Goal: Information Seeking & Learning: Learn about a topic

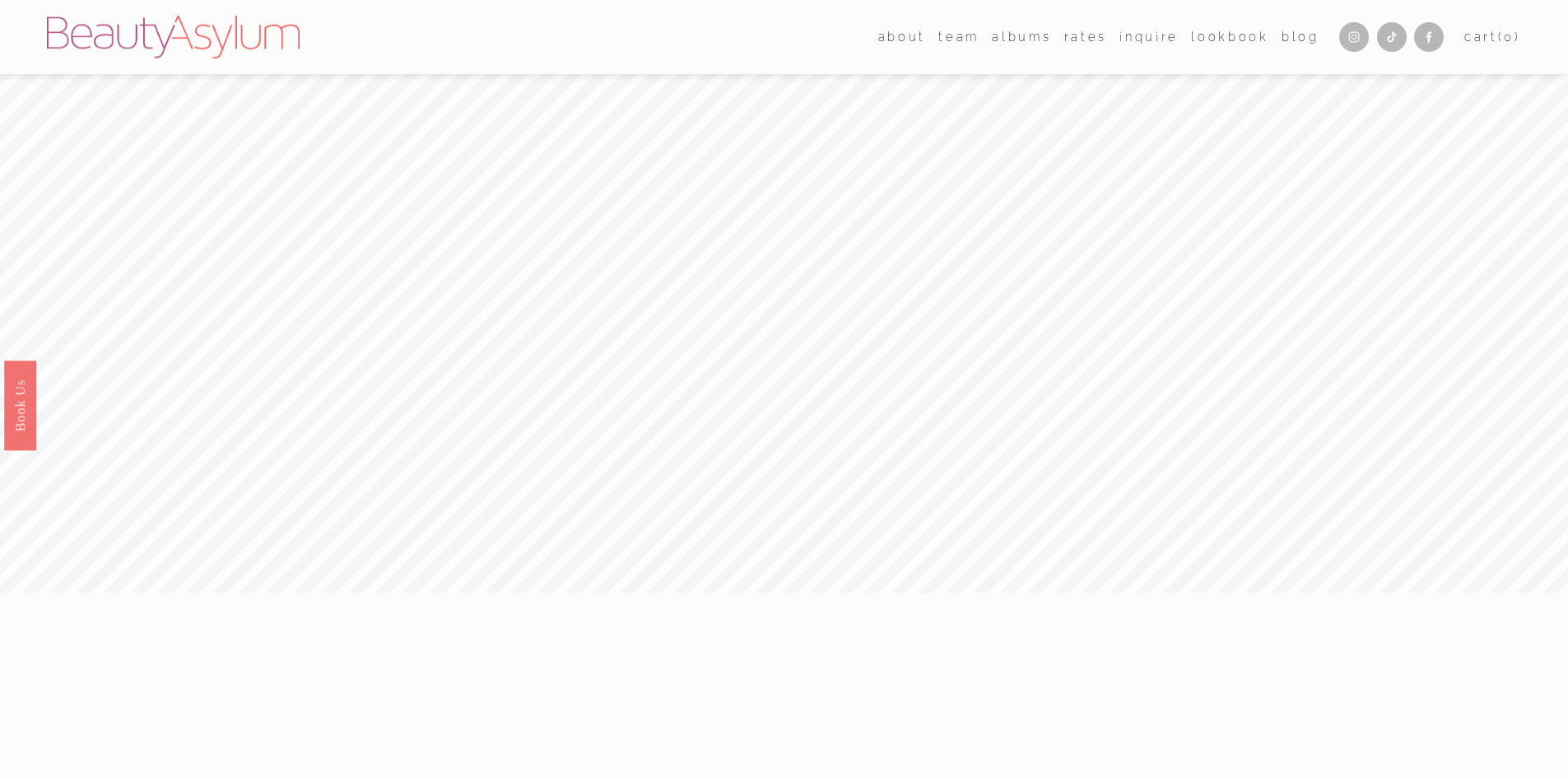
click at [1085, 41] on link "Rates" at bounding box center [1085, 36] width 43 height 24
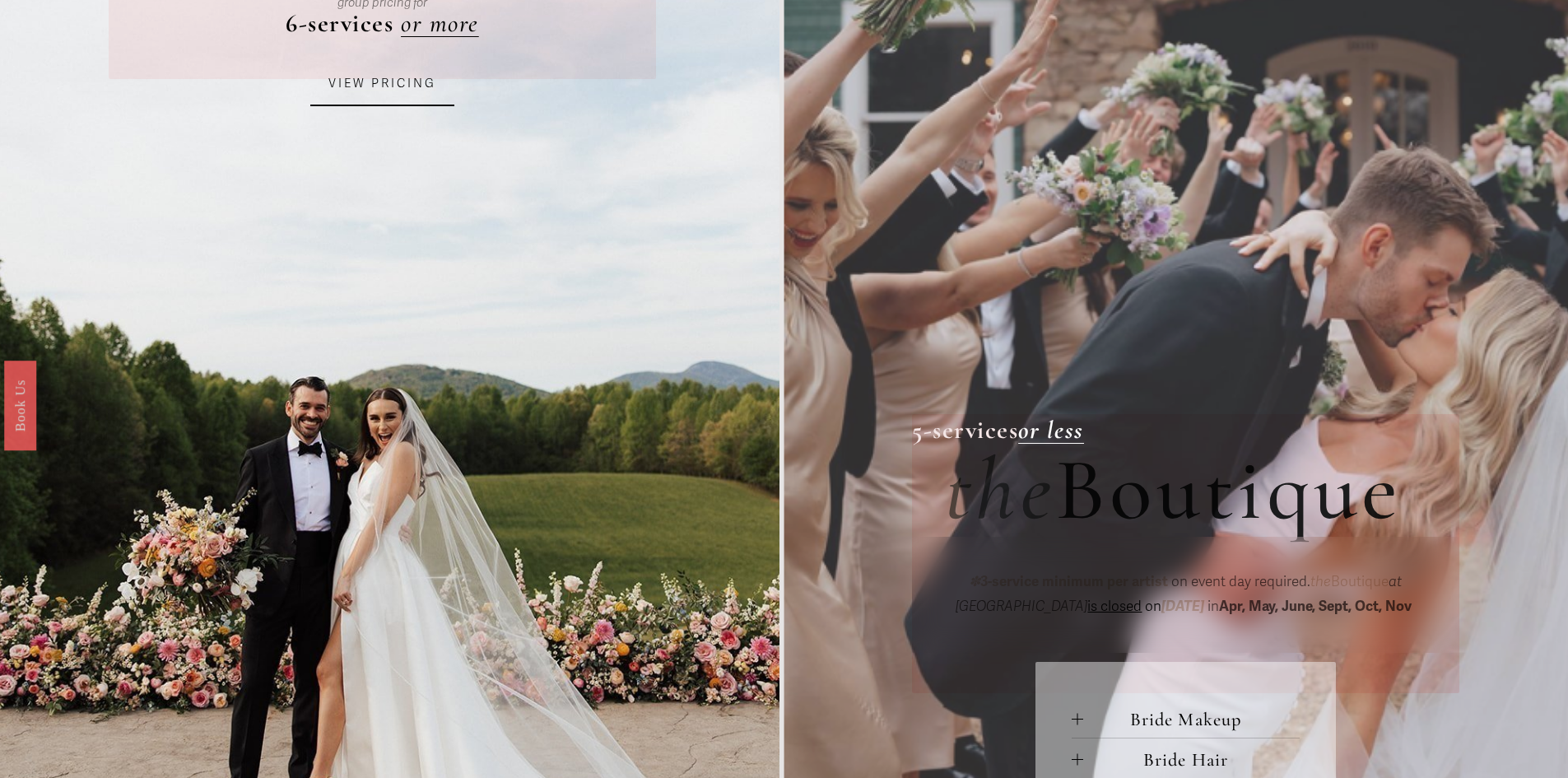
scroll to position [329, 0]
click at [413, 98] on link "VIEW PRICING" at bounding box center [382, 84] width 144 height 45
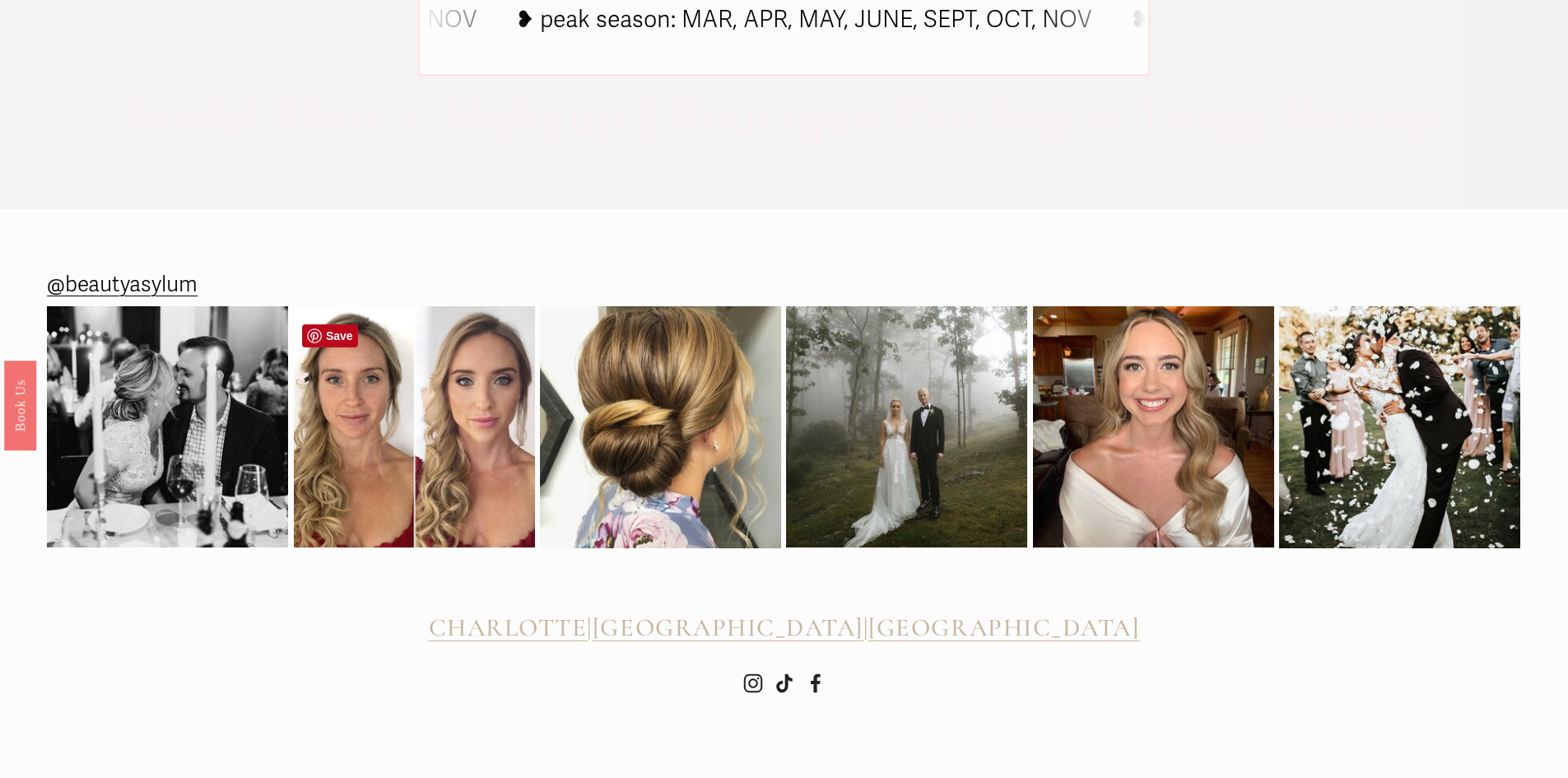
scroll to position [1490, 0]
click at [813, 620] on span "[GEOGRAPHIC_DATA]" at bounding box center [728, 628] width 271 height 31
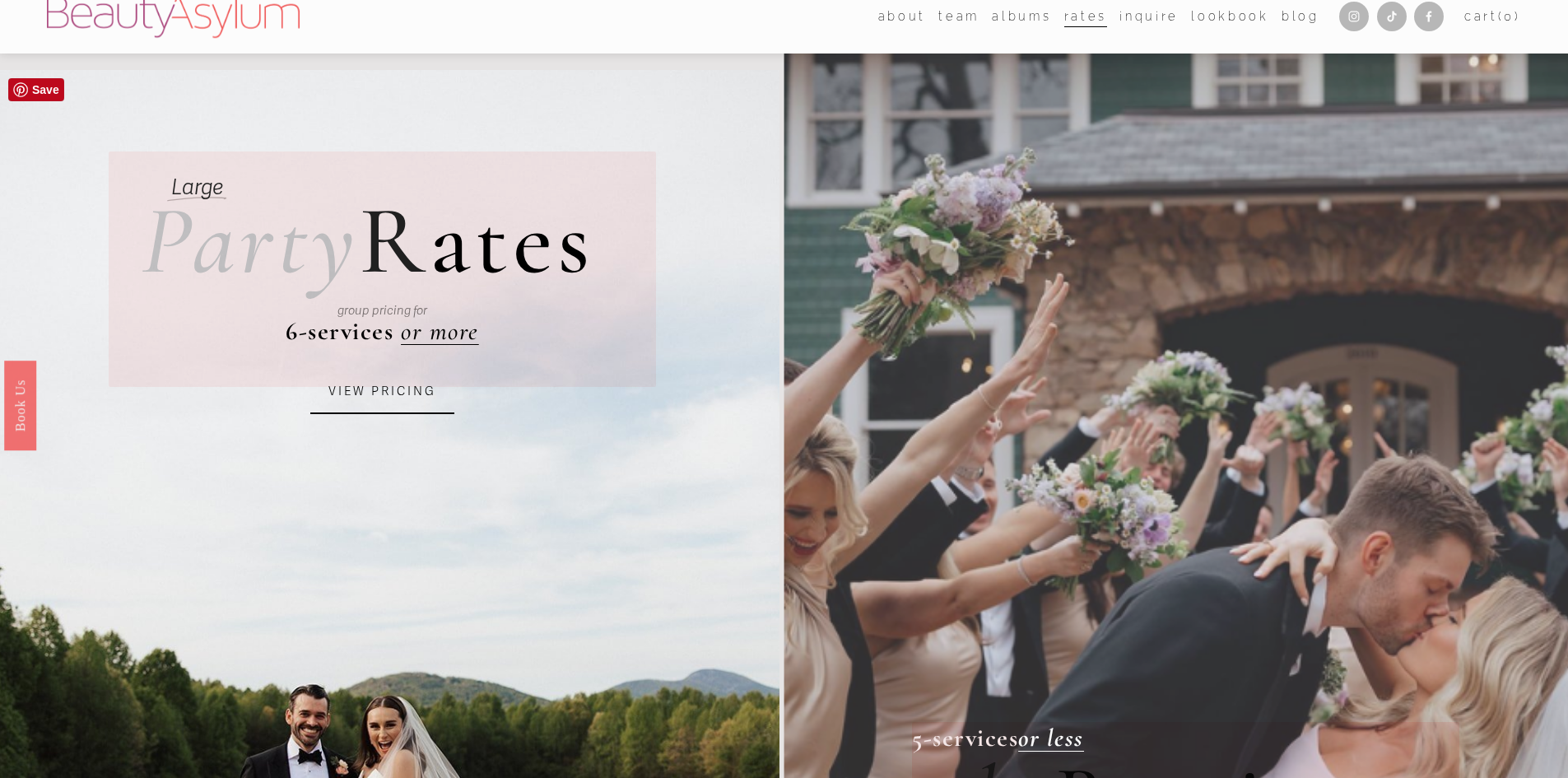
scroll to position [0, 0]
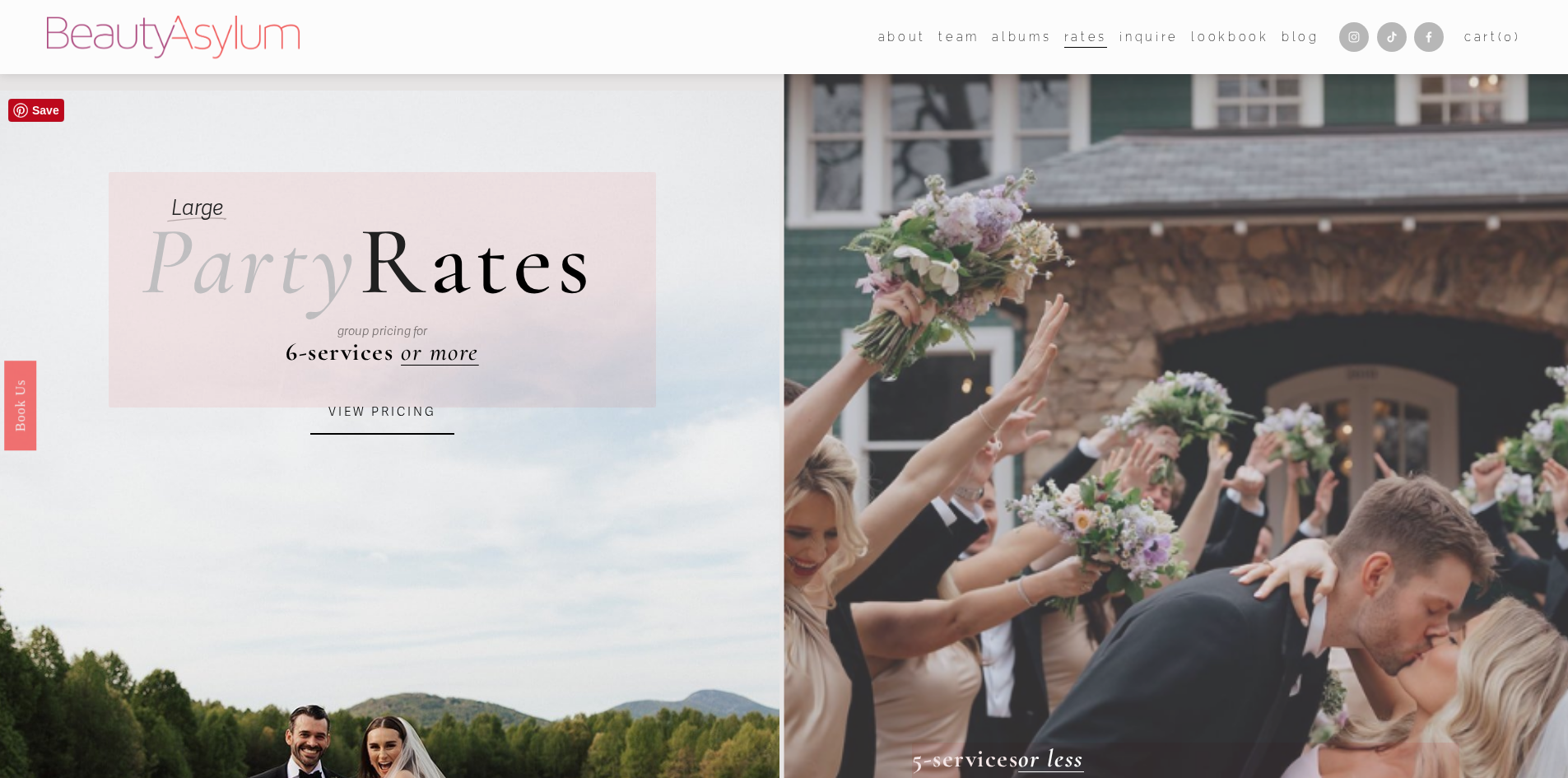
click at [415, 414] on link "VIEW PRICING" at bounding box center [382, 413] width 144 height 45
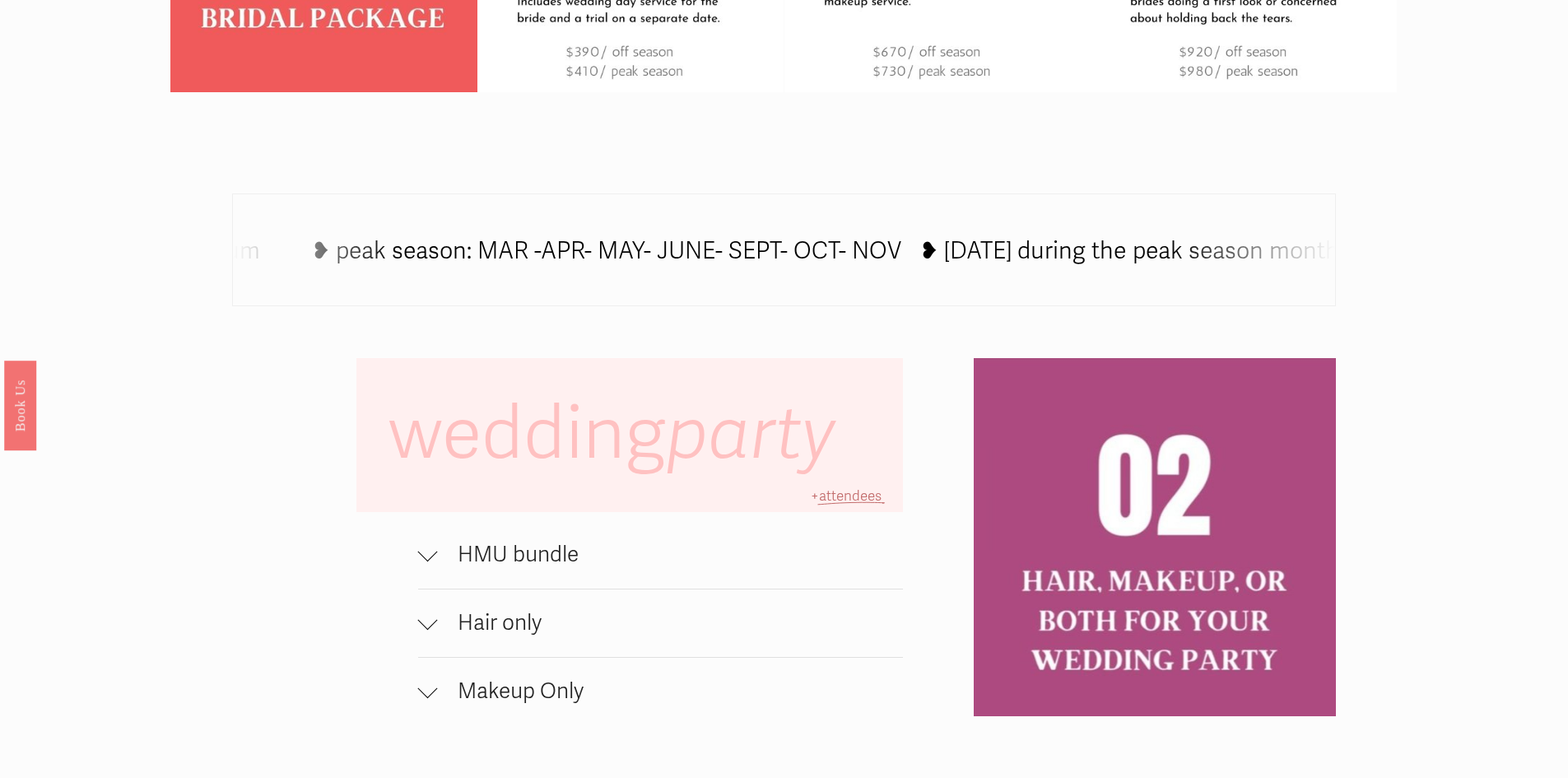
scroll to position [1153, 0]
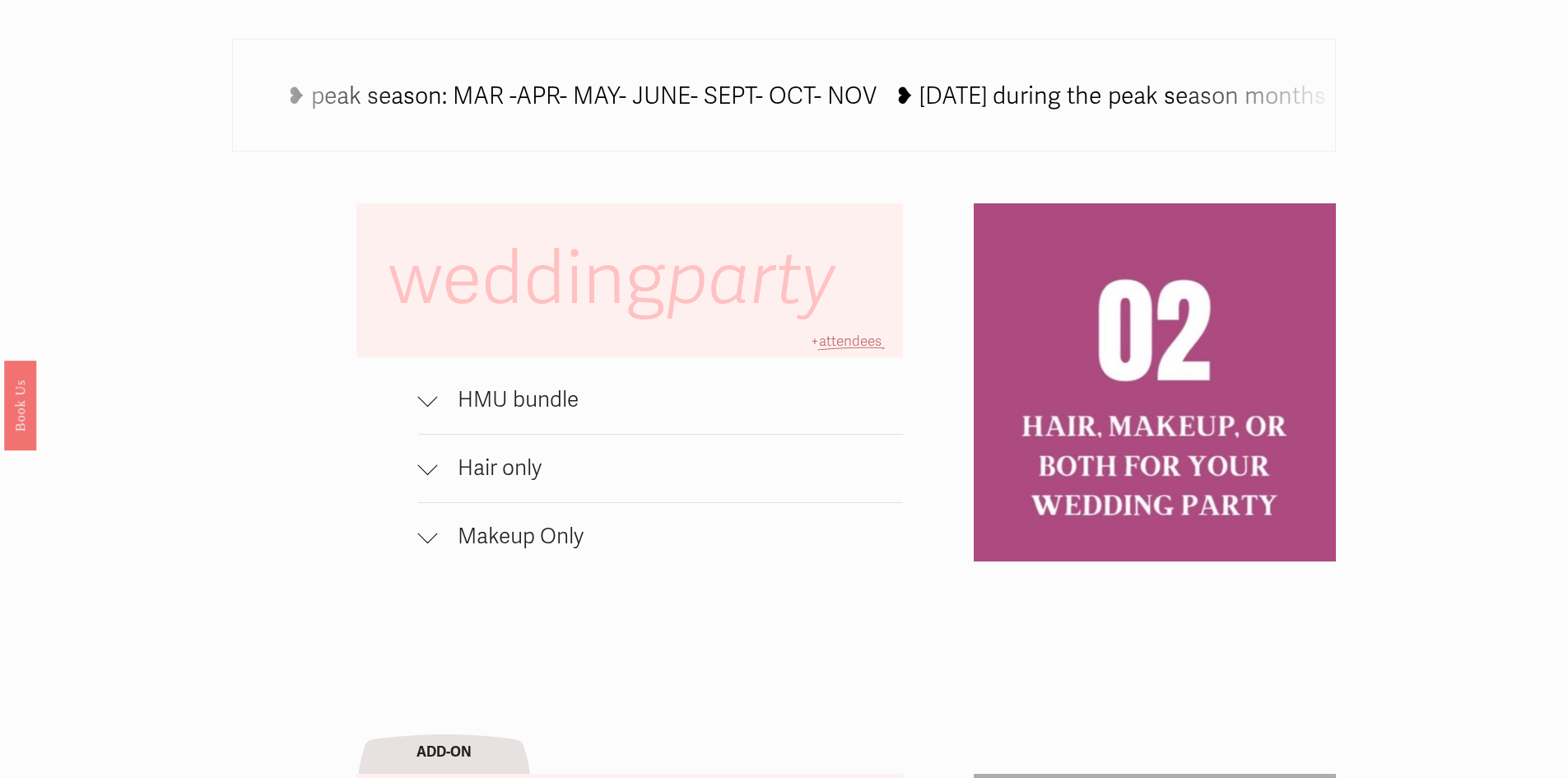
click at [429, 410] on div at bounding box center [428, 400] width 20 height 20
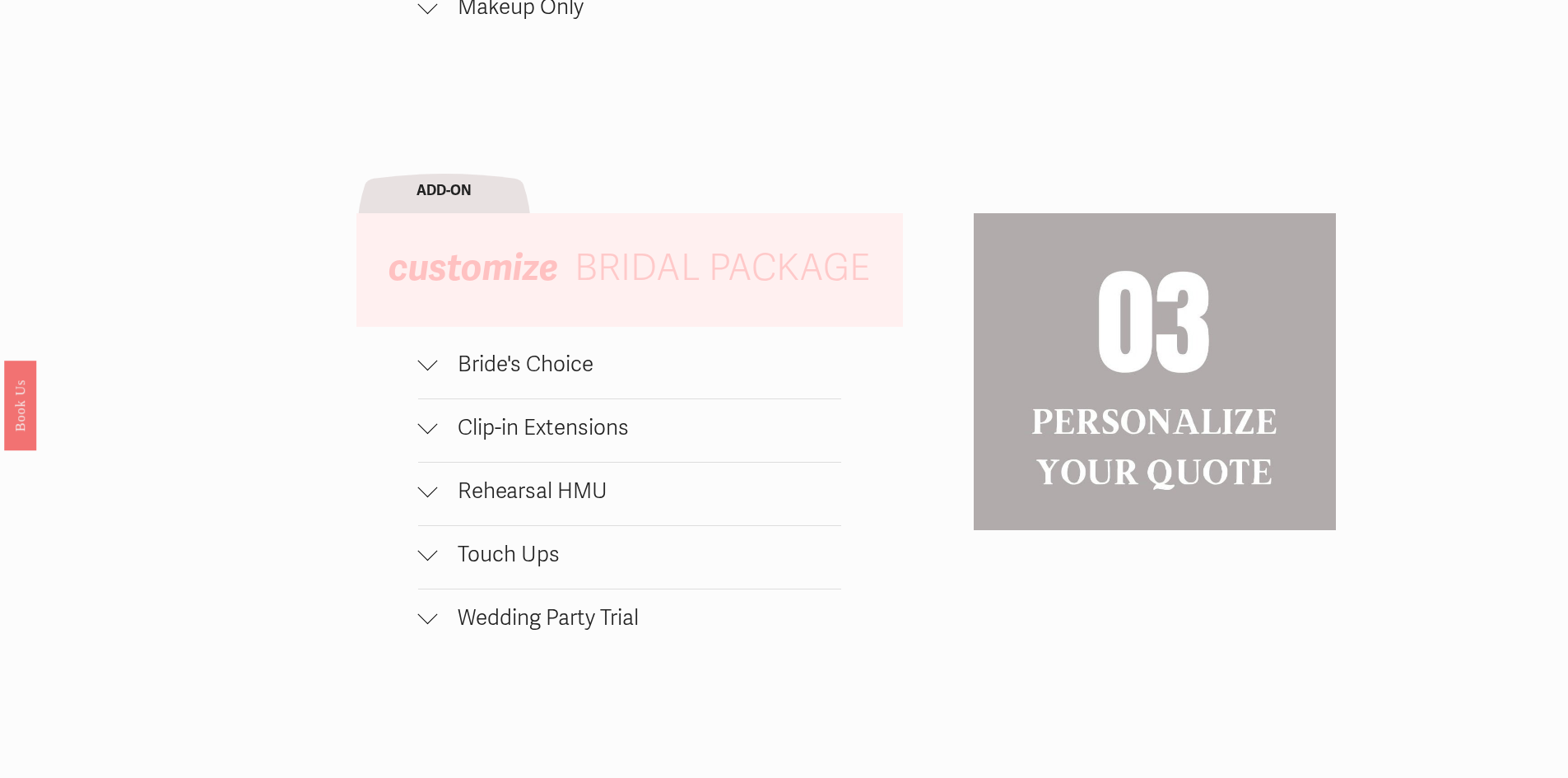
scroll to position [1811, 0]
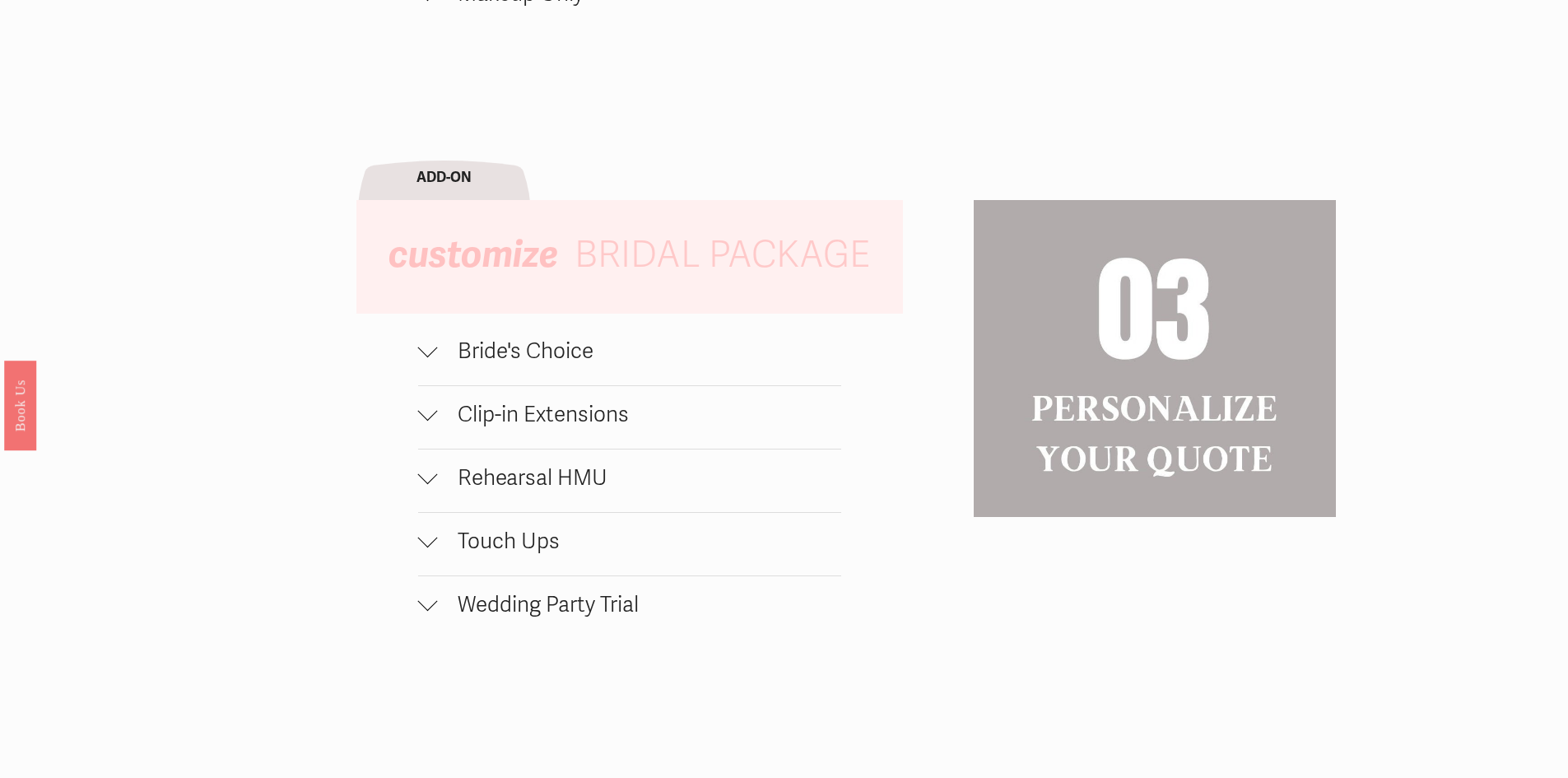
click at [431, 421] on div at bounding box center [428, 411] width 20 height 20
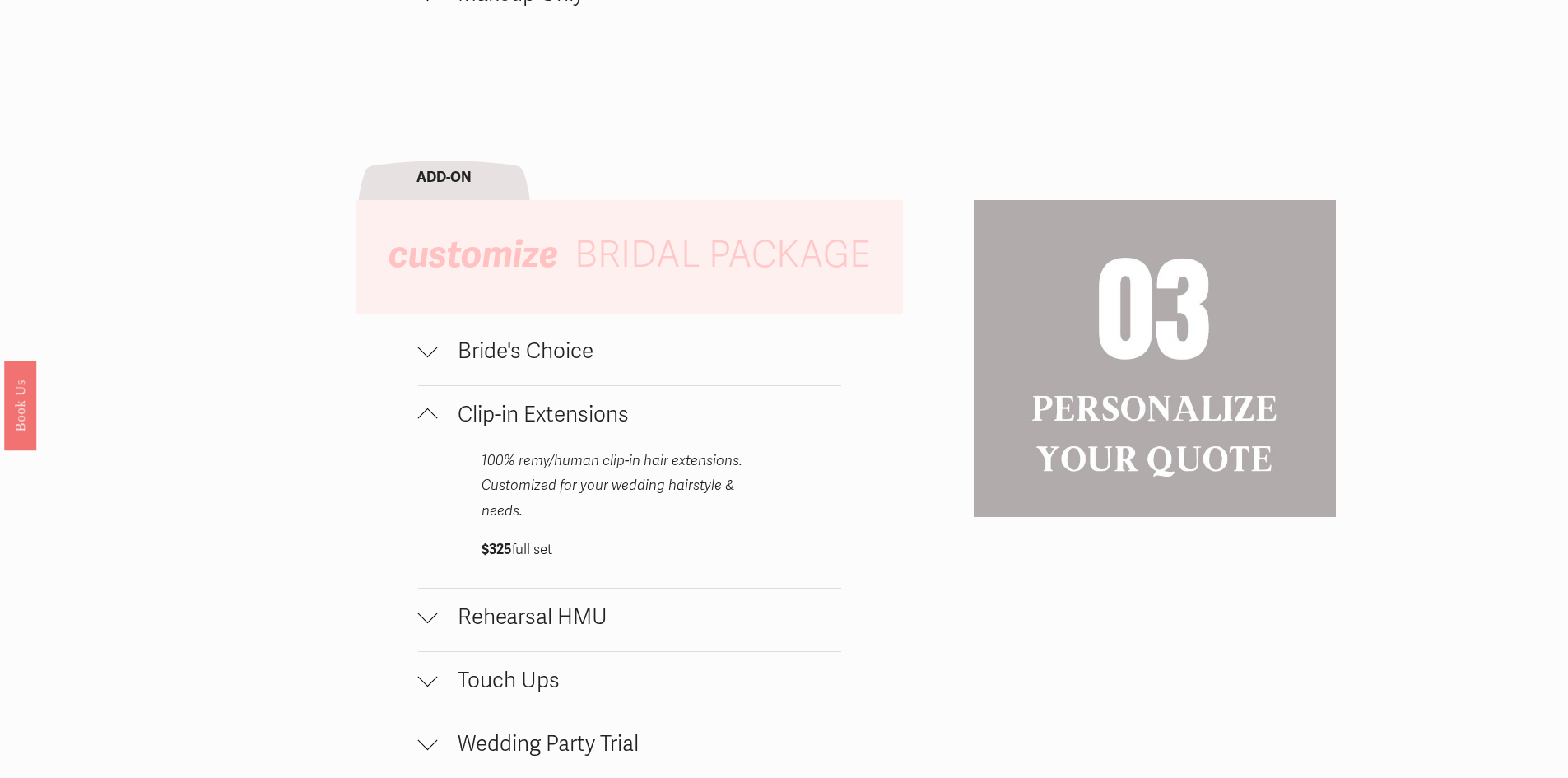
click at [434, 361] on div at bounding box center [428, 351] width 20 height 20
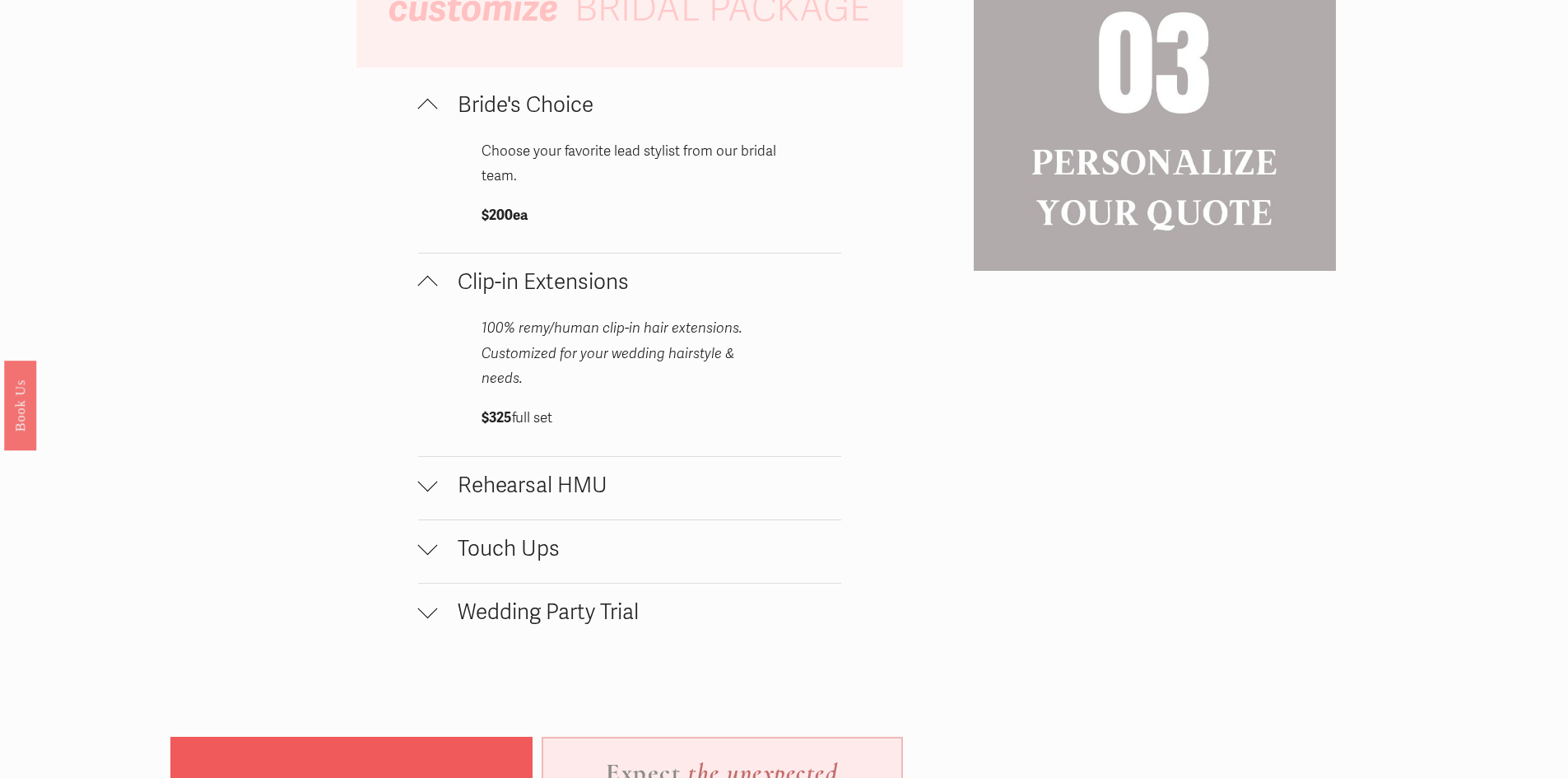
scroll to position [2058, 0]
click at [429, 477] on div at bounding box center [428, 484] width 20 height 20
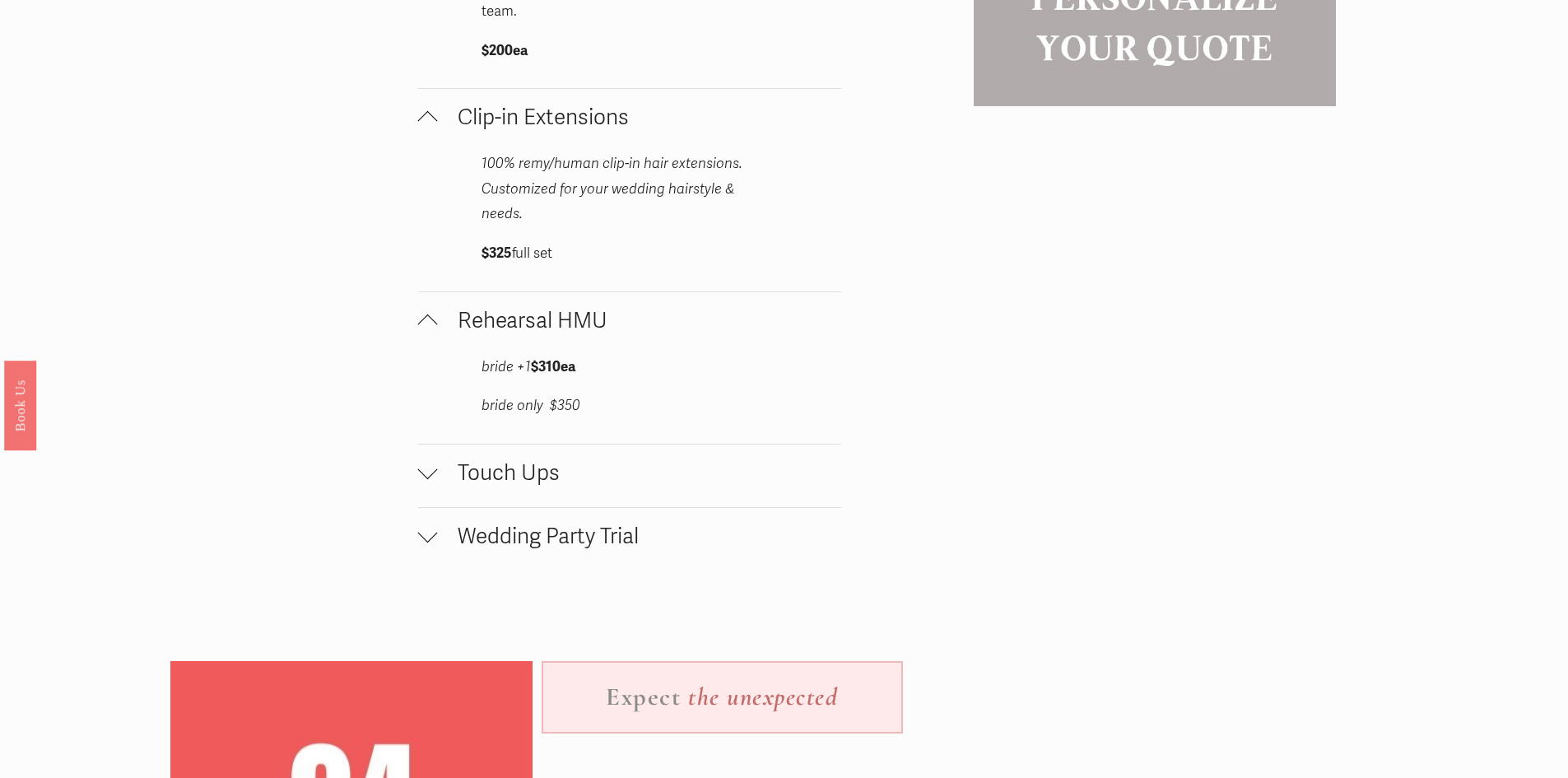
scroll to position [2222, 0]
click at [434, 463] on div at bounding box center [428, 473] width 20 height 20
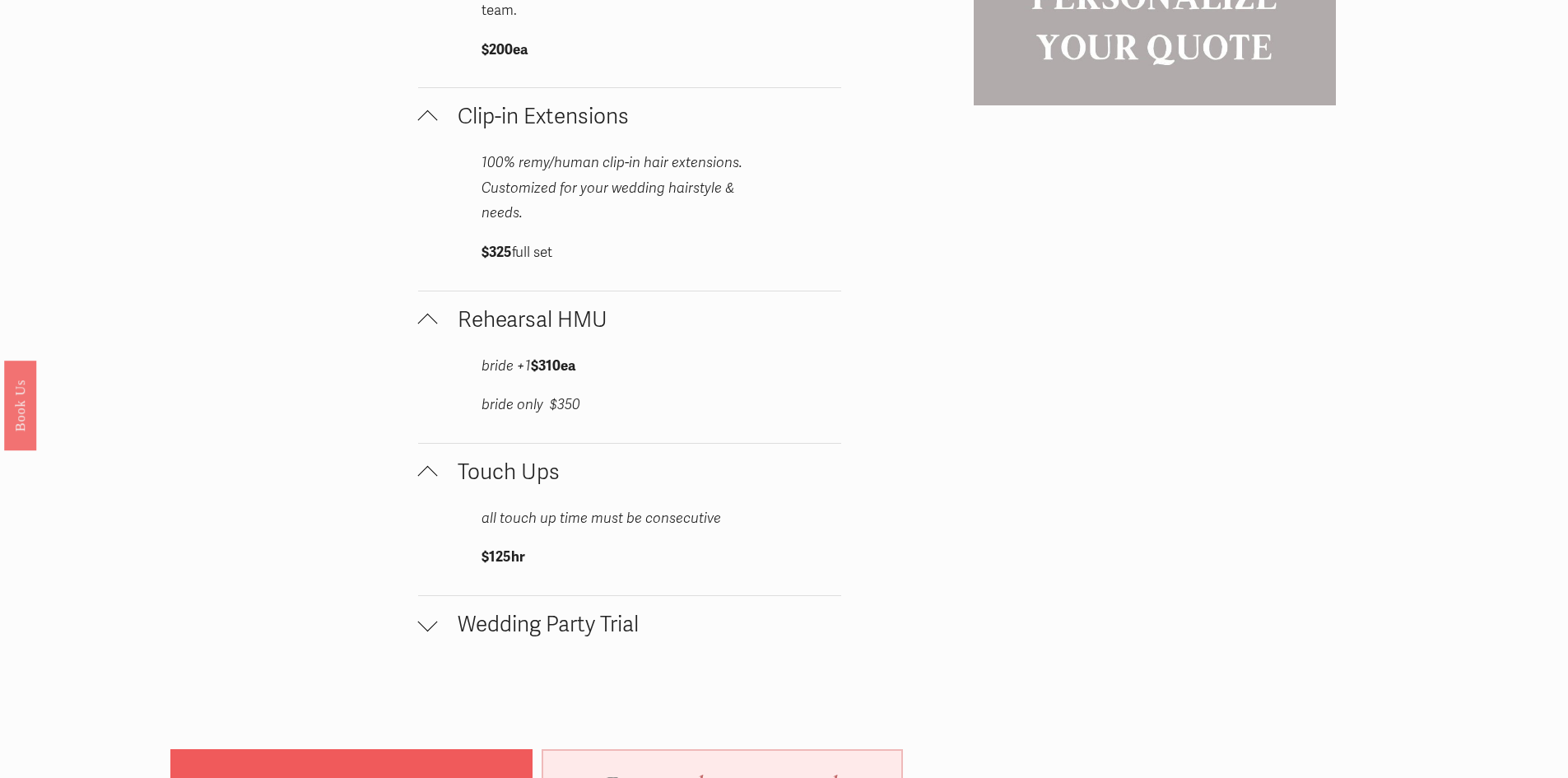
scroll to position [2305, 0]
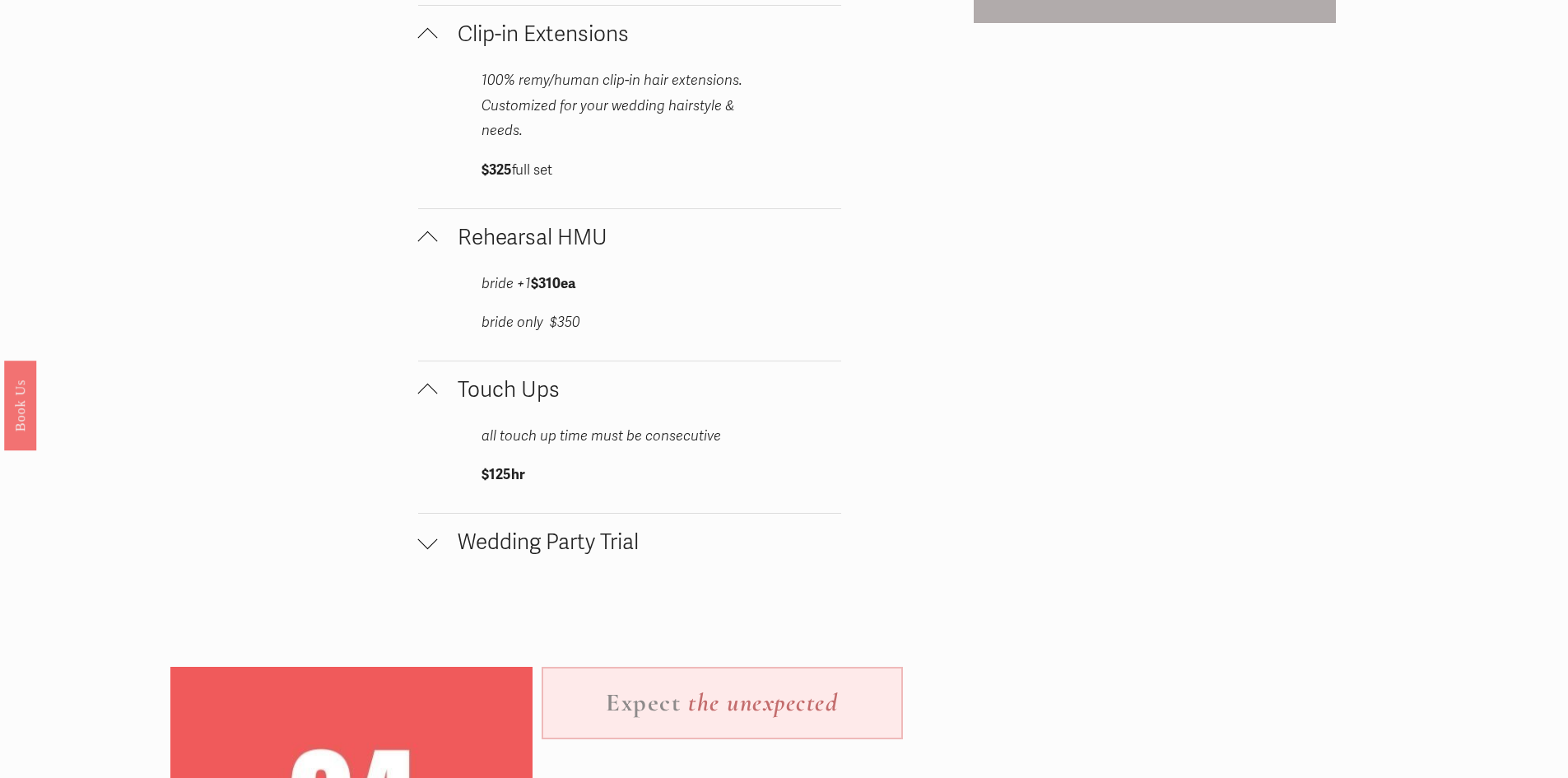
click at [431, 529] on div at bounding box center [428, 539] width 20 height 20
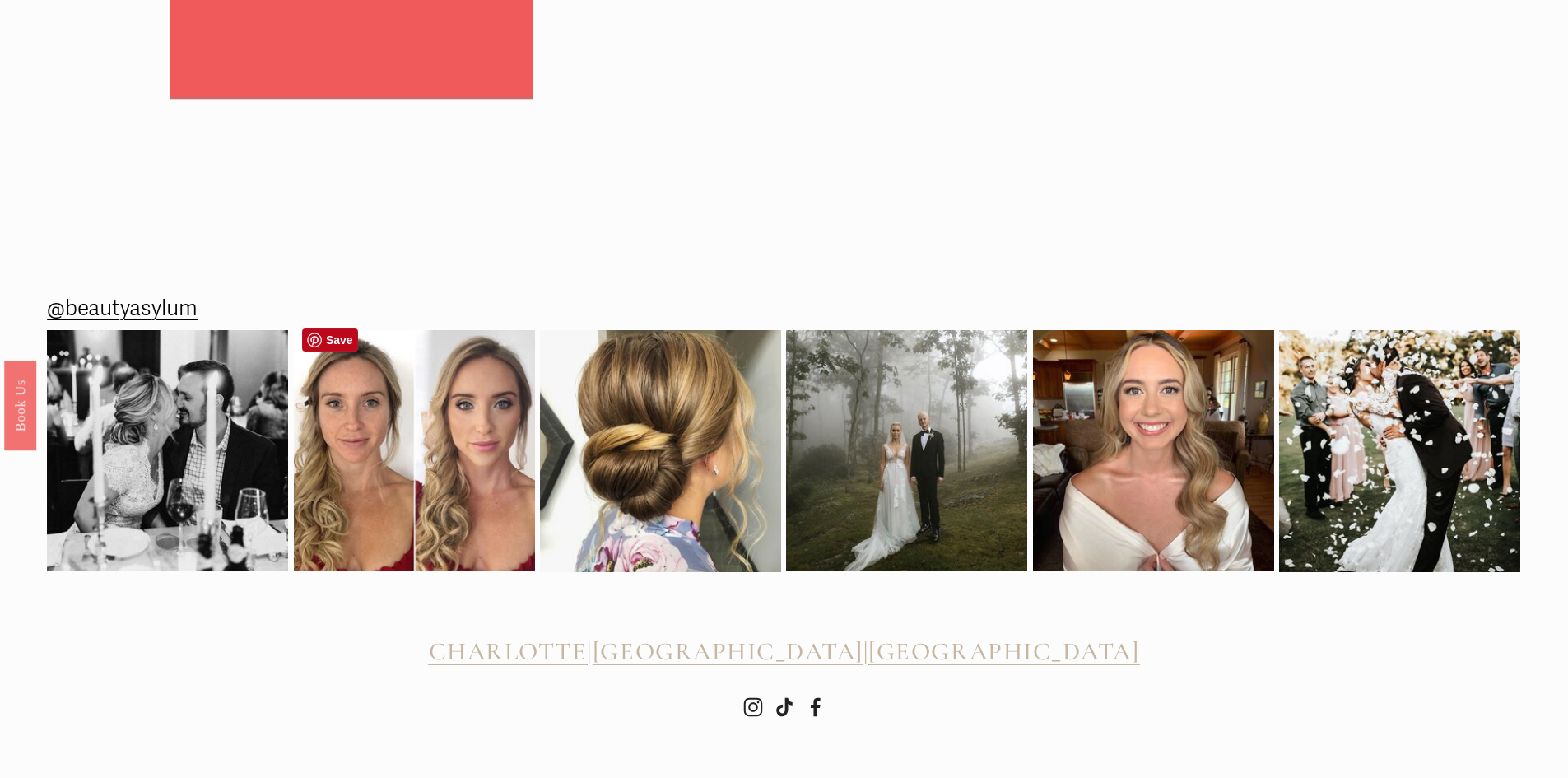
scroll to position [3426, 0]
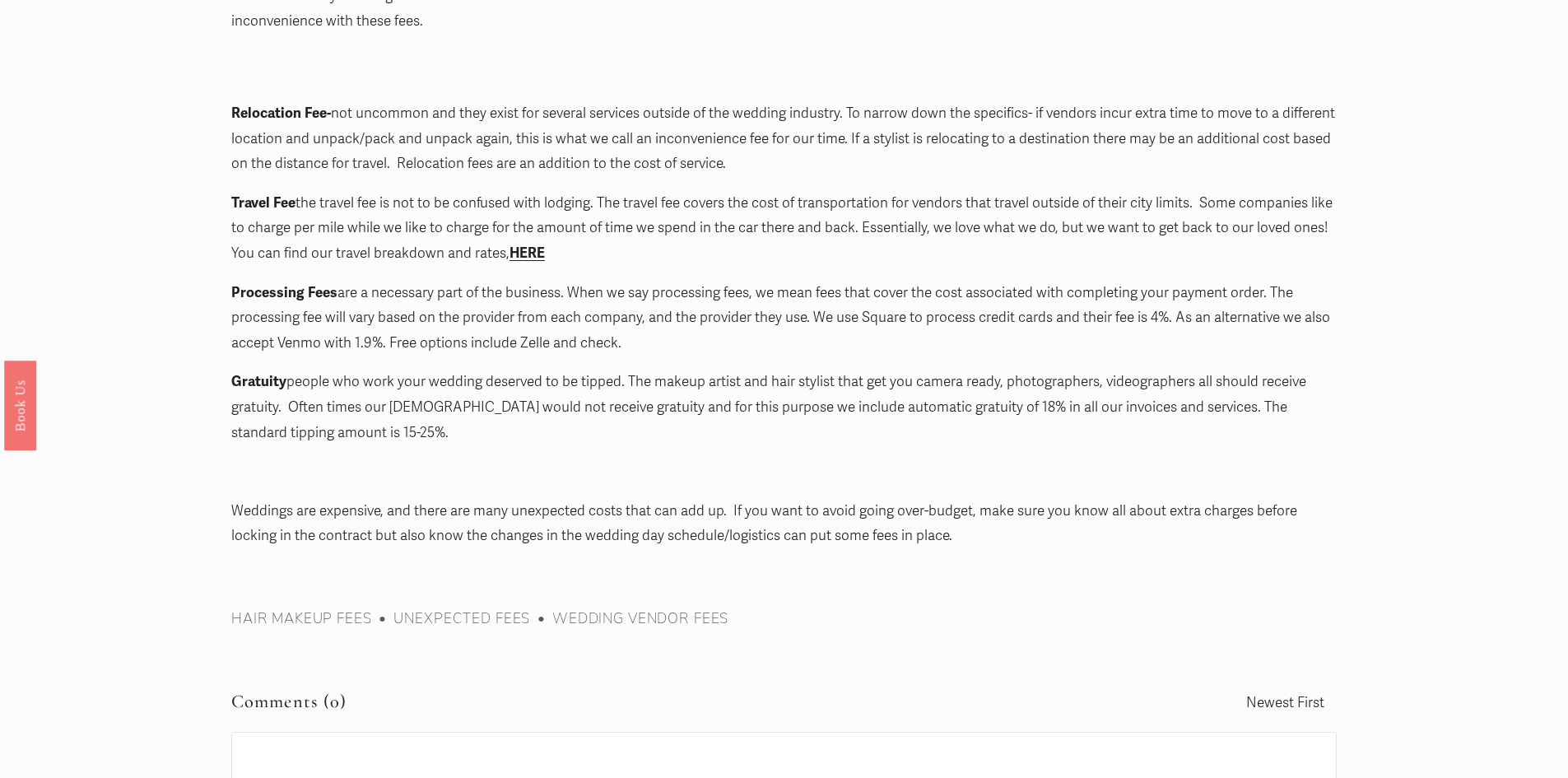
scroll to position [1893, 0]
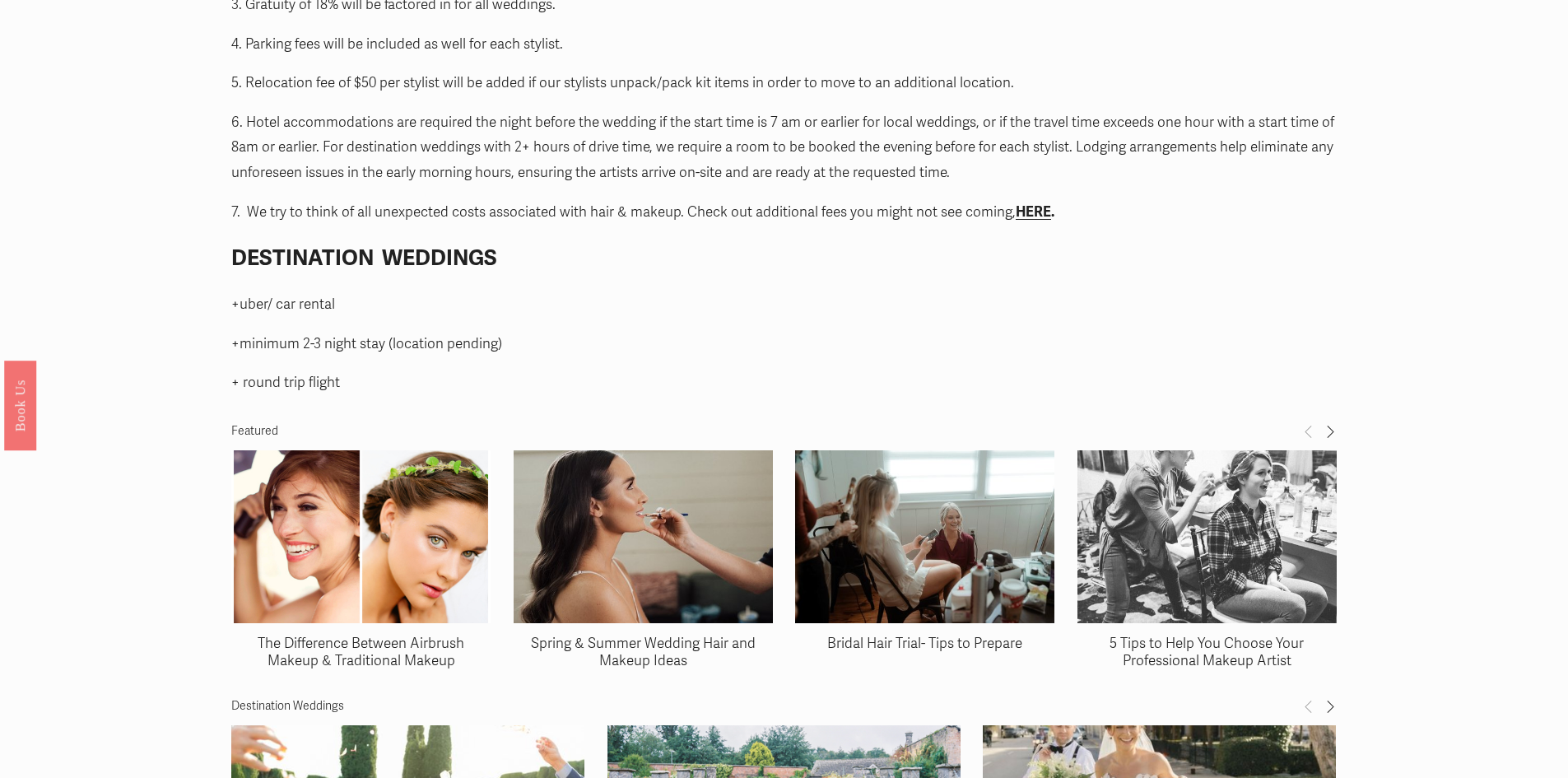
scroll to position [2222, 0]
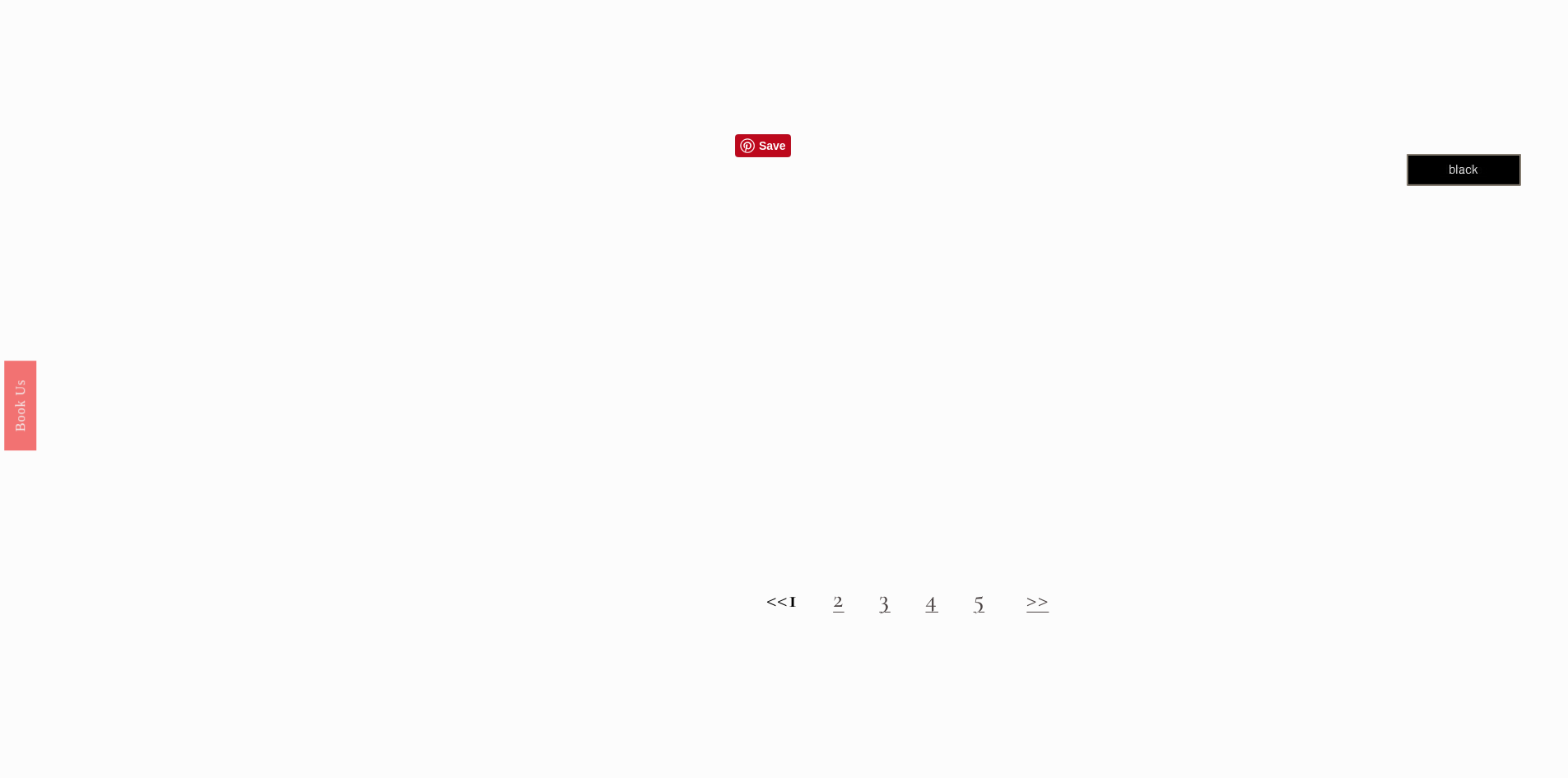
scroll to position [1893, 0]
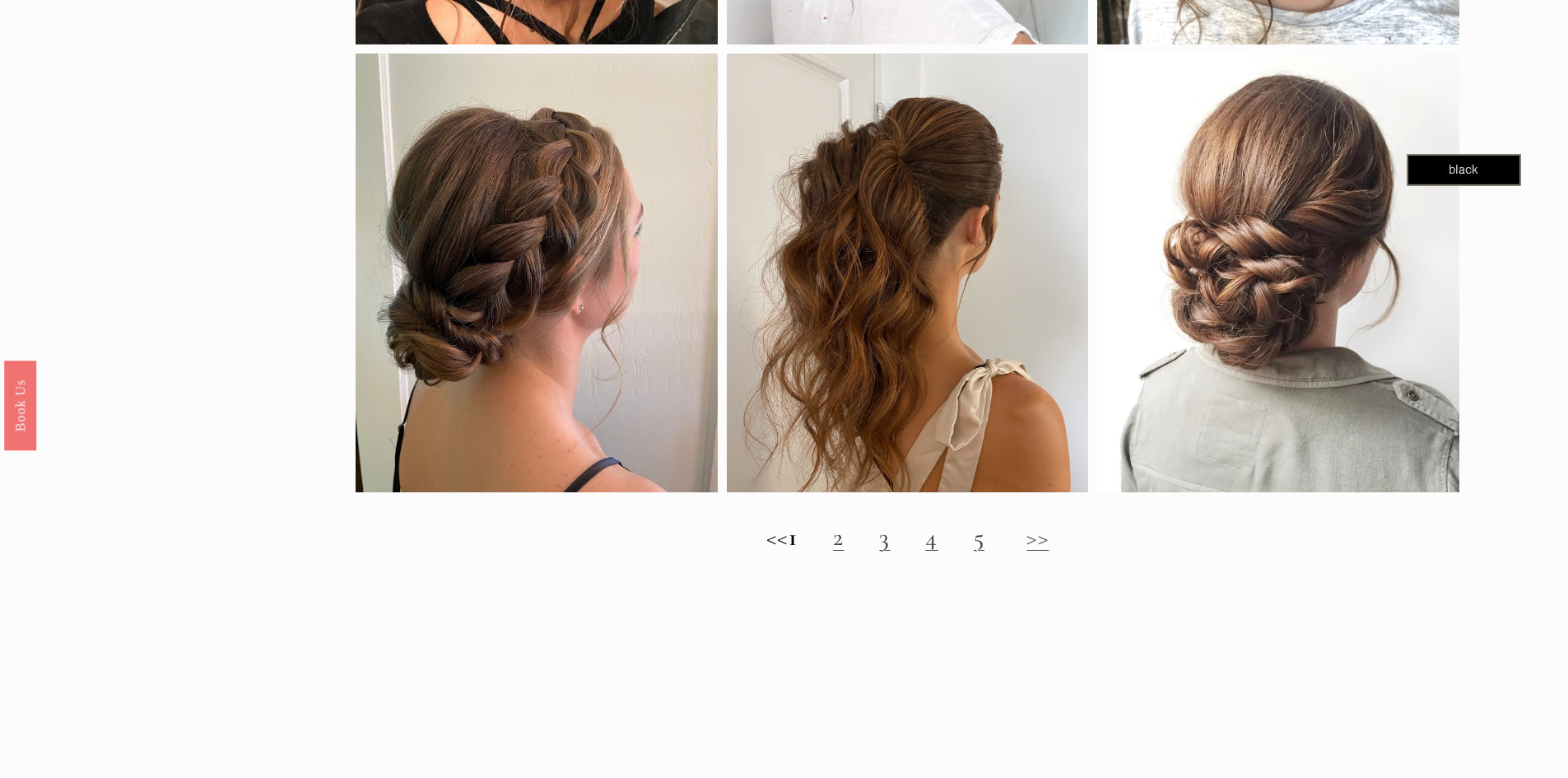
click at [848, 550] on h2 "<< 1 2 3 4 5 >>" at bounding box center [907, 537] width 1103 height 30
click at [844, 552] on link "2" at bounding box center [839, 537] width 12 height 31
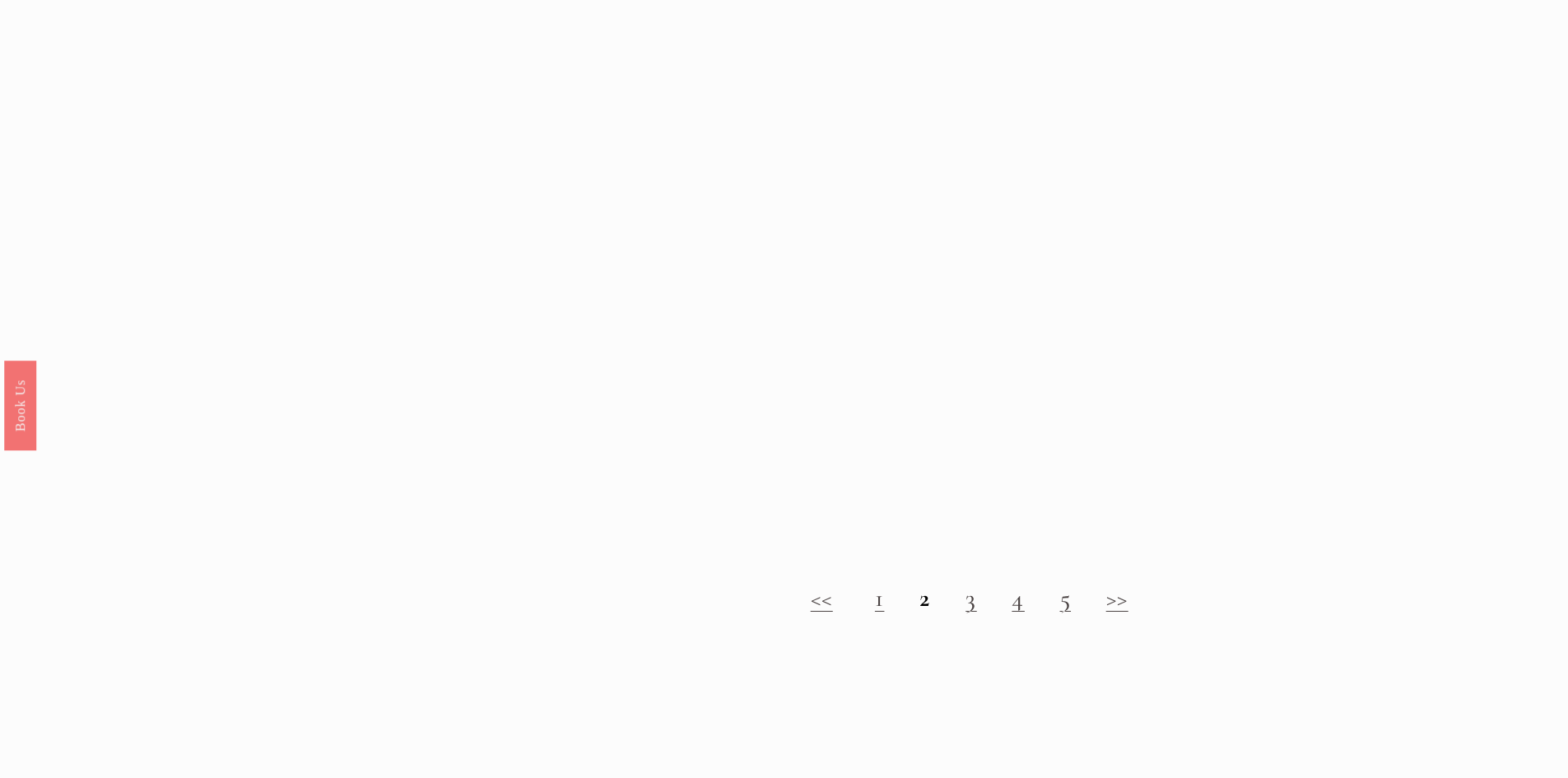
scroll to position [1975, 0]
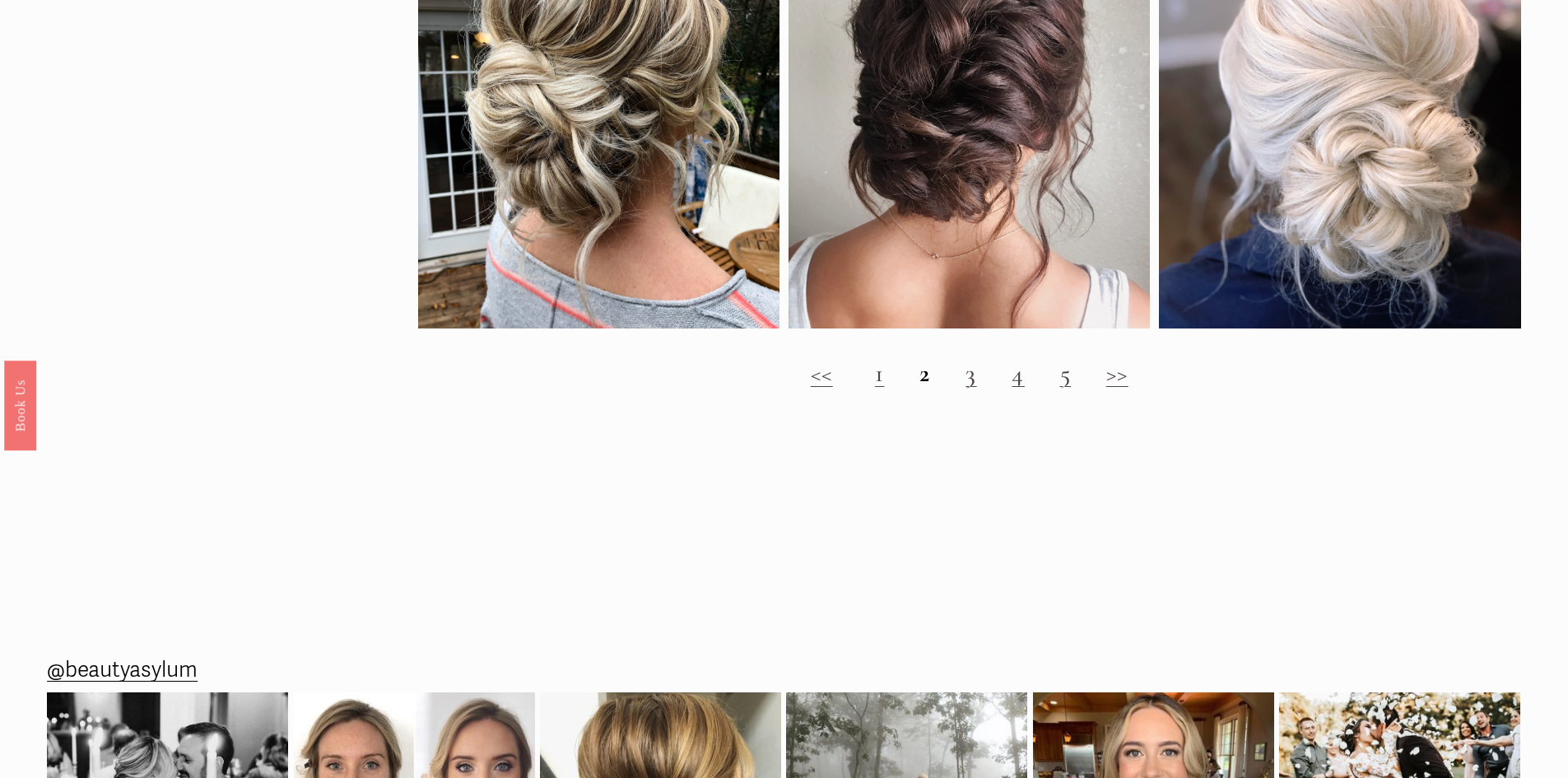
click at [975, 389] on link "3" at bounding box center [971, 373] width 12 height 31
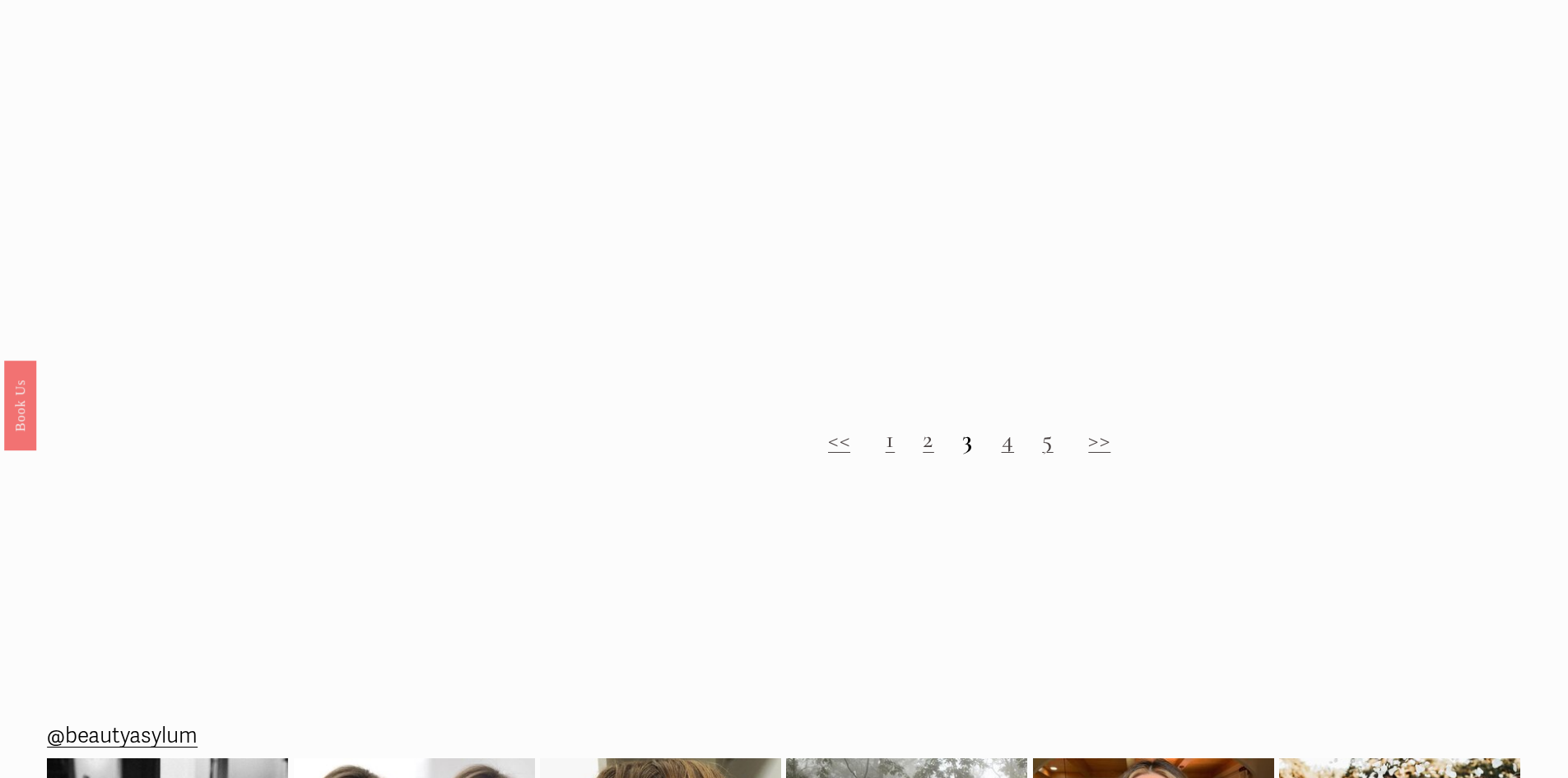
scroll to position [2058, 0]
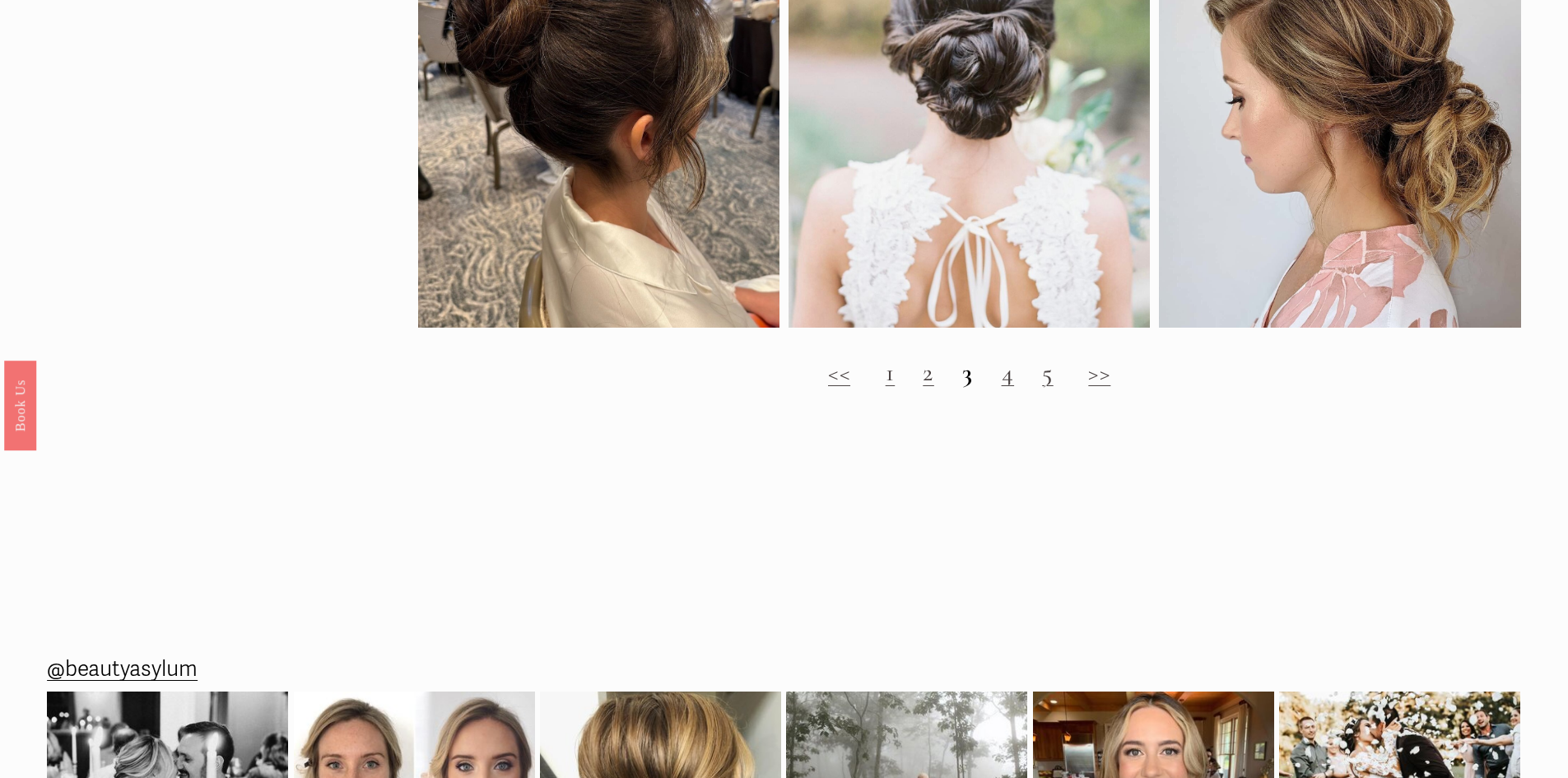
click at [1008, 388] on link "4" at bounding box center [1008, 372] width 13 height 31
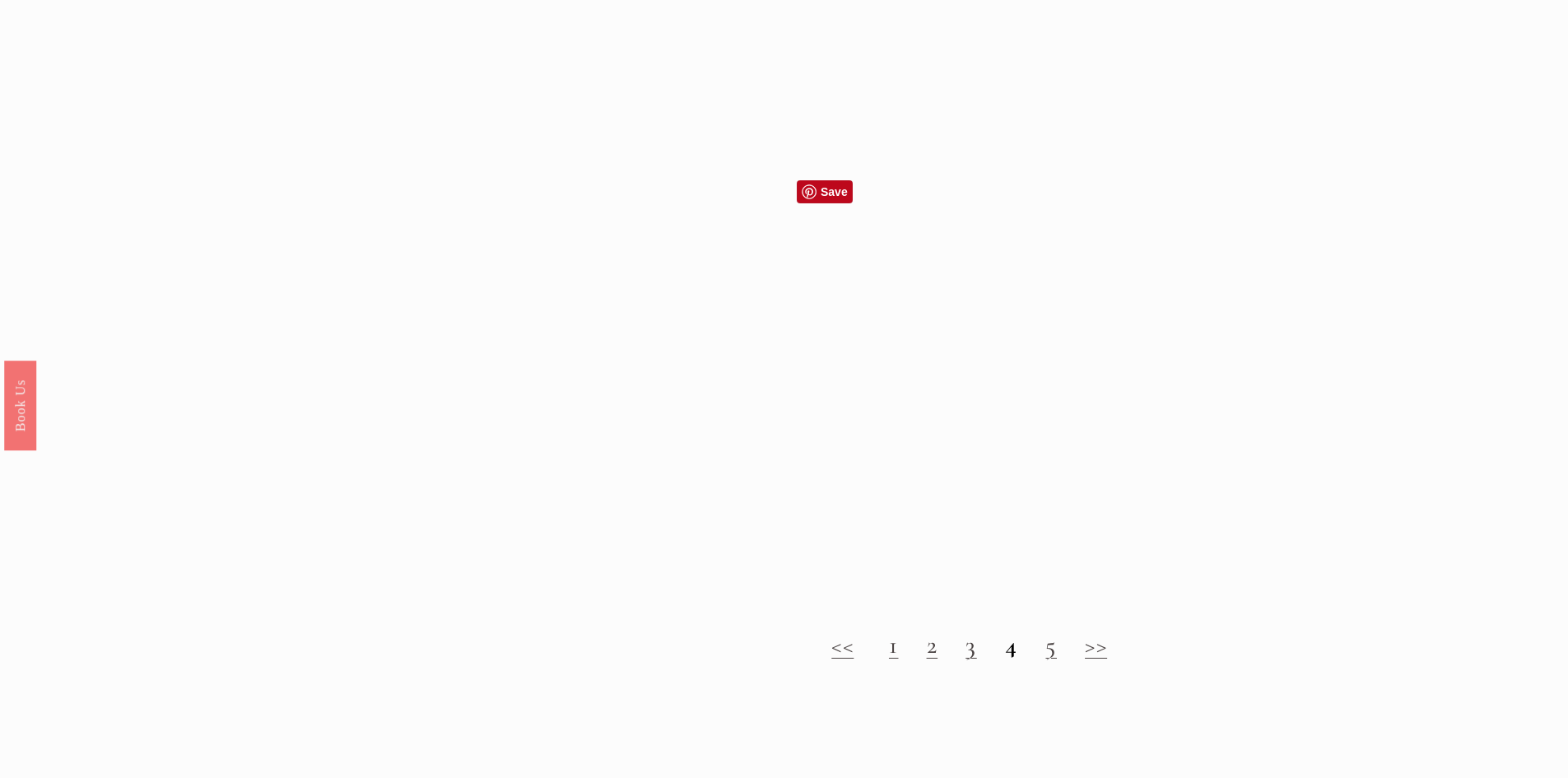
scroll to position [1893, 0]
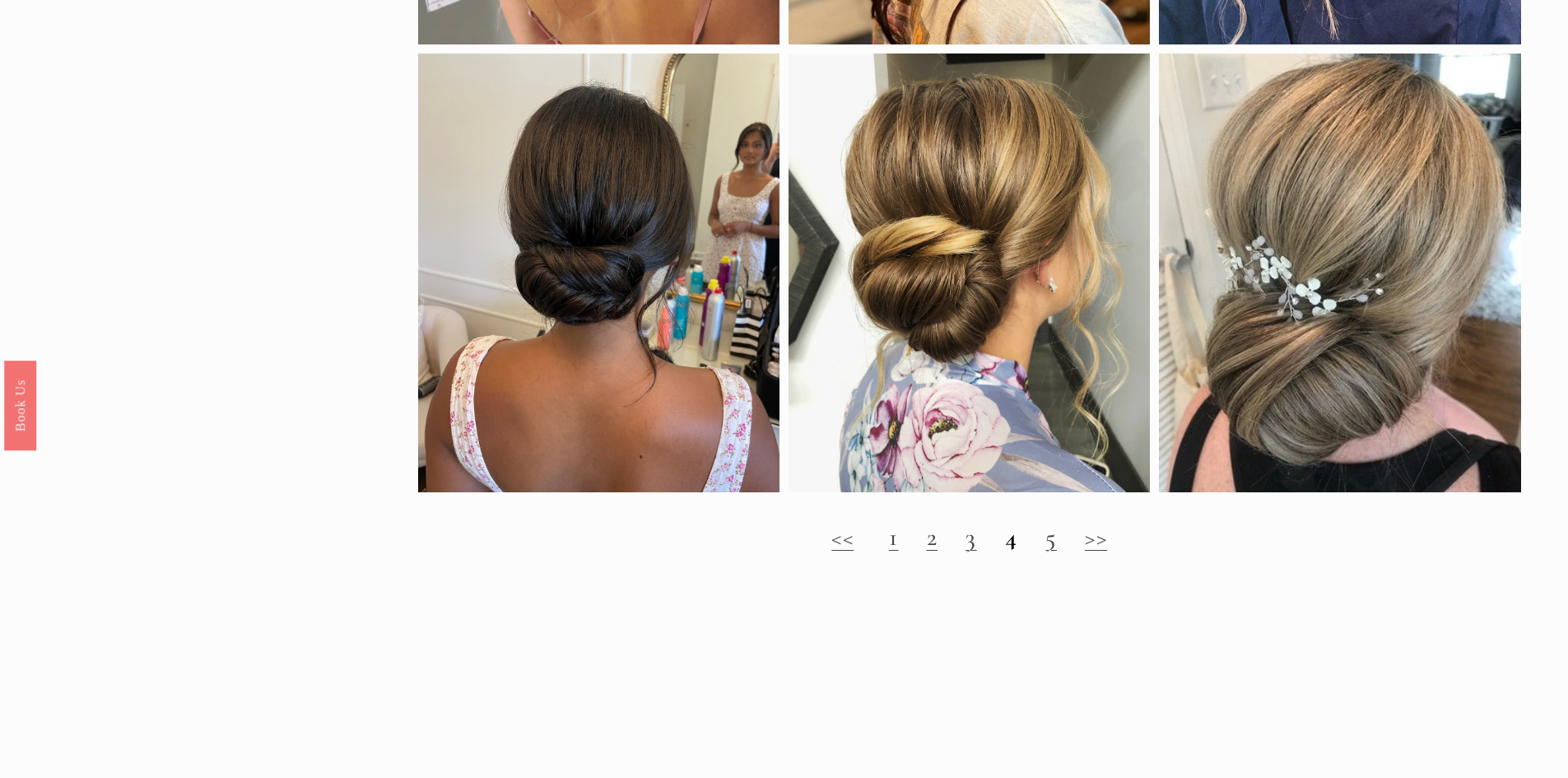
click at [1056, 552] on link "5" at bounding box center [1051, 537] width 12 height 31
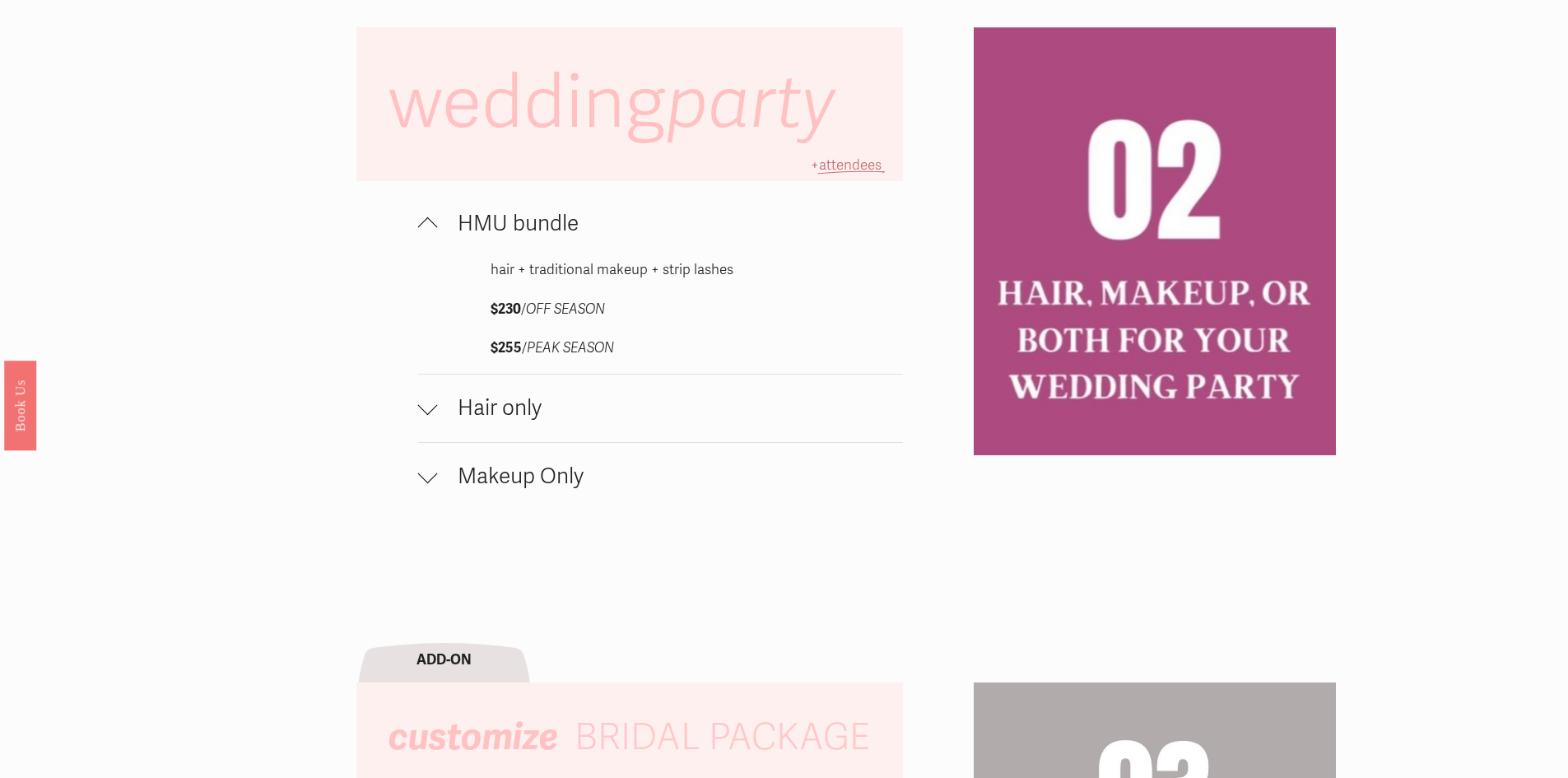
scroll to position [1204, 0]
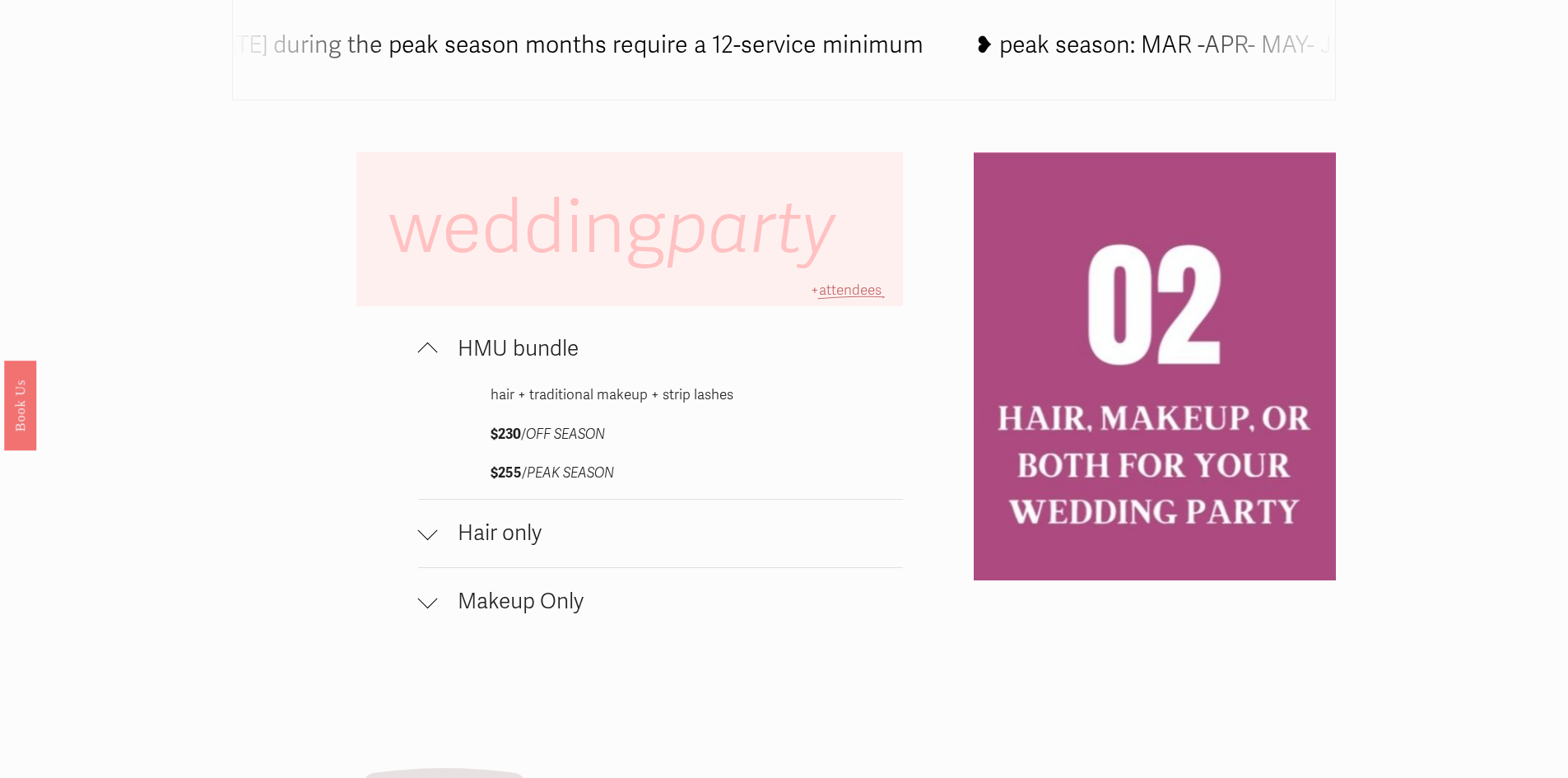
click at [440, 612] on span "Makeup Only" at bounding box center [671, 602] width 466 height 26
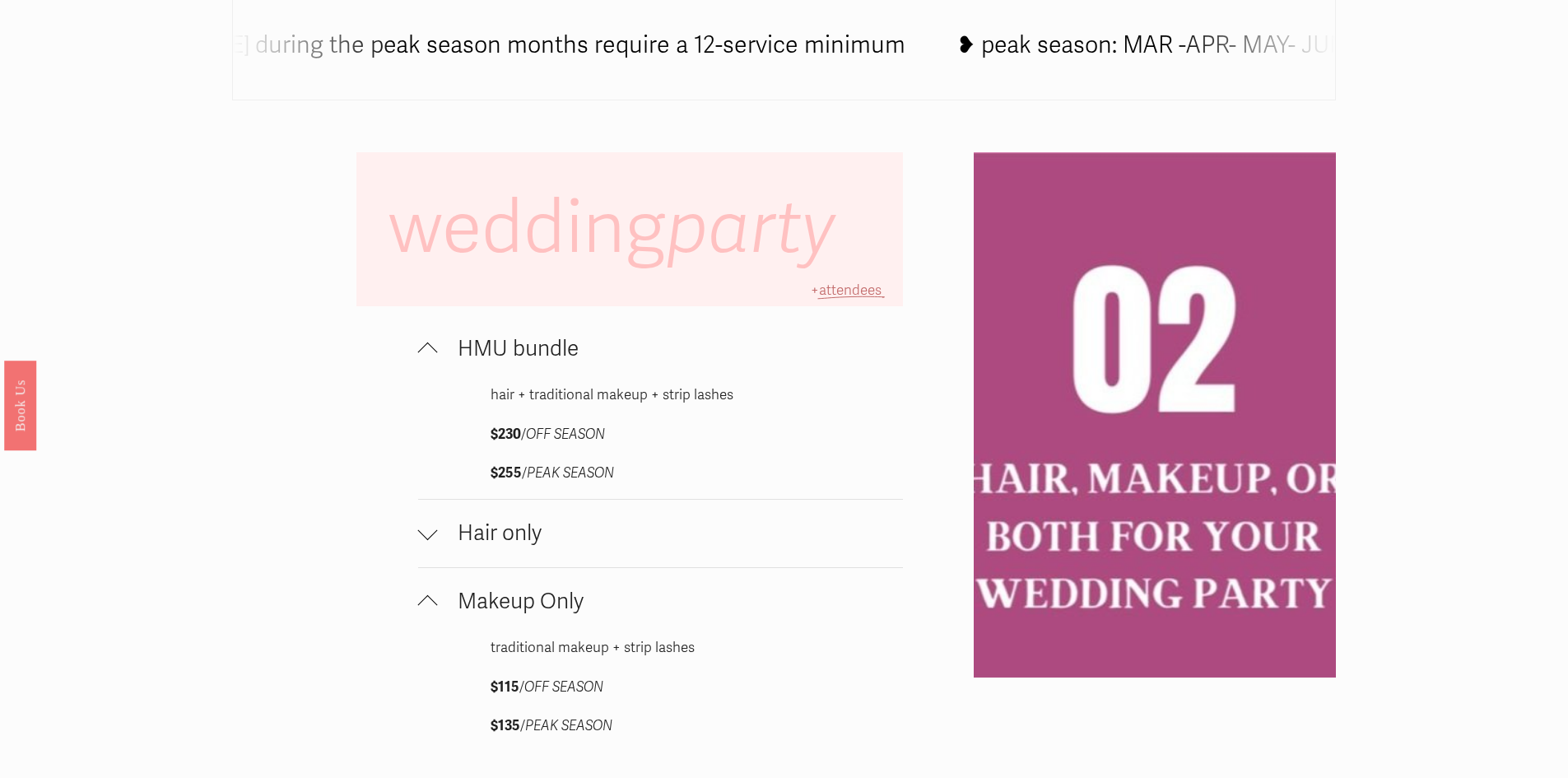
click at [434, 543] on div at bounding box center [428, 533] width 20 height 20
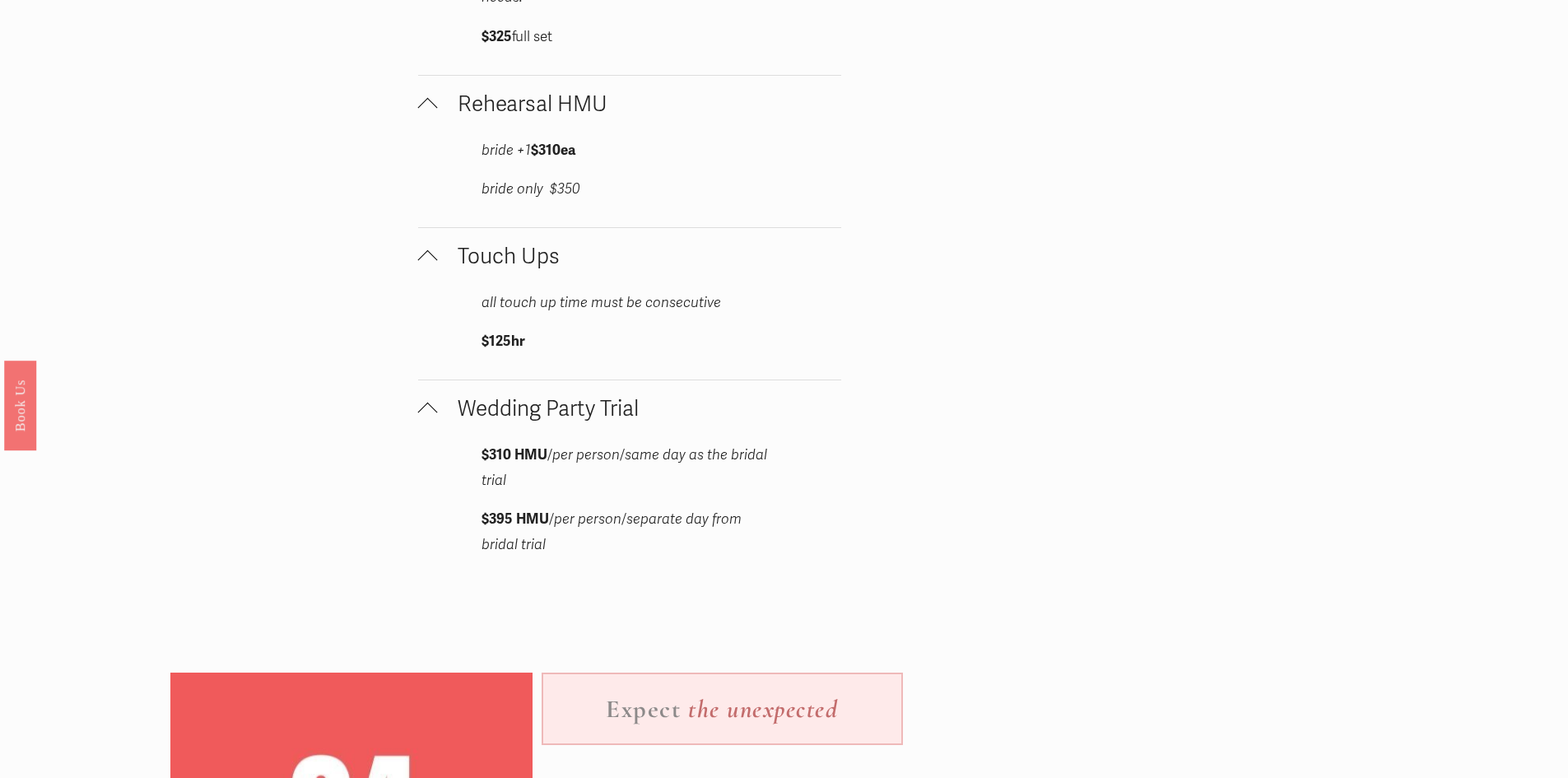
scroll to position [2960, 0]
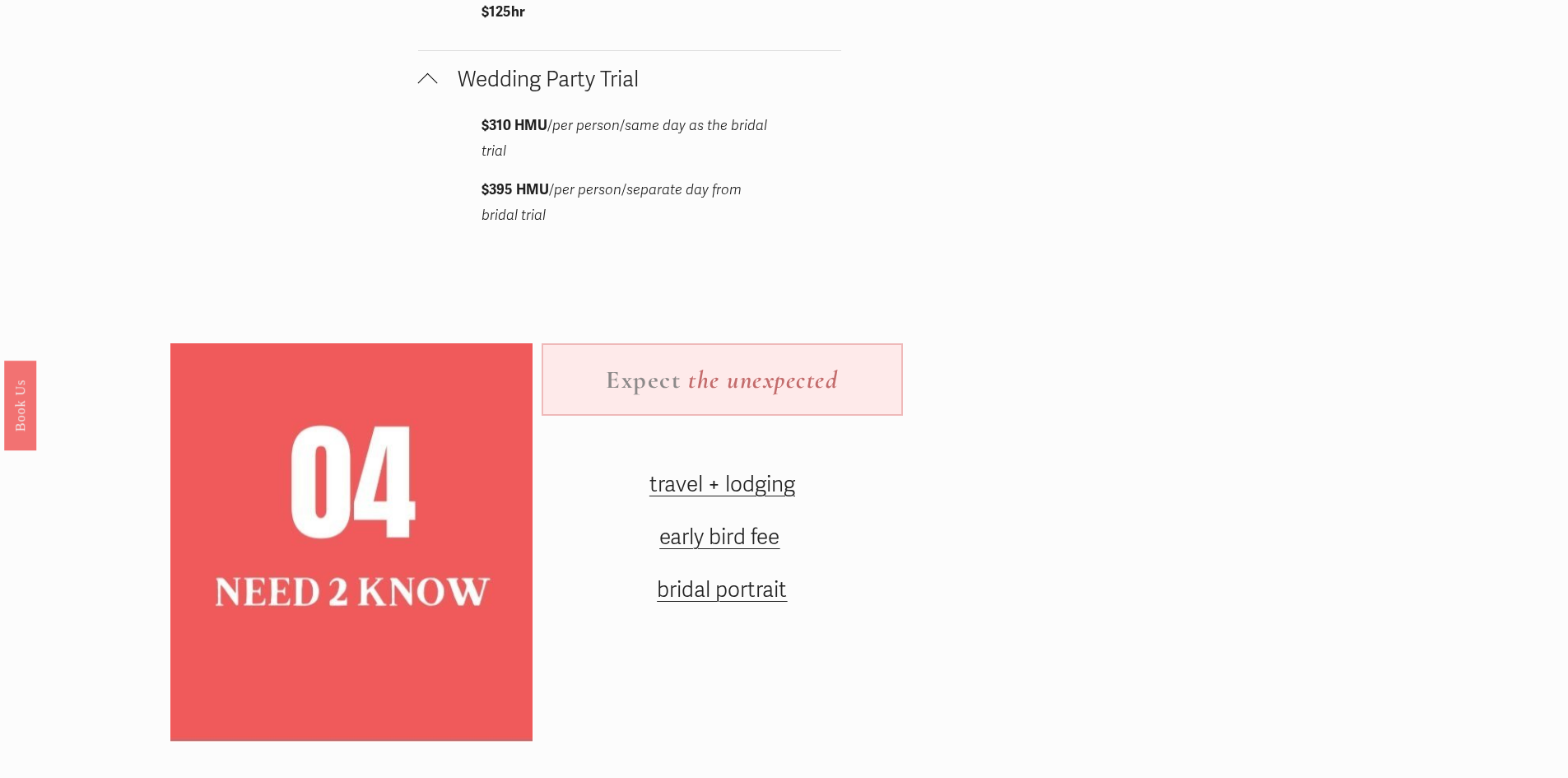
click at [752, 528] on span "early bird fee" at bounding box center [718, 537] width 120 height 26
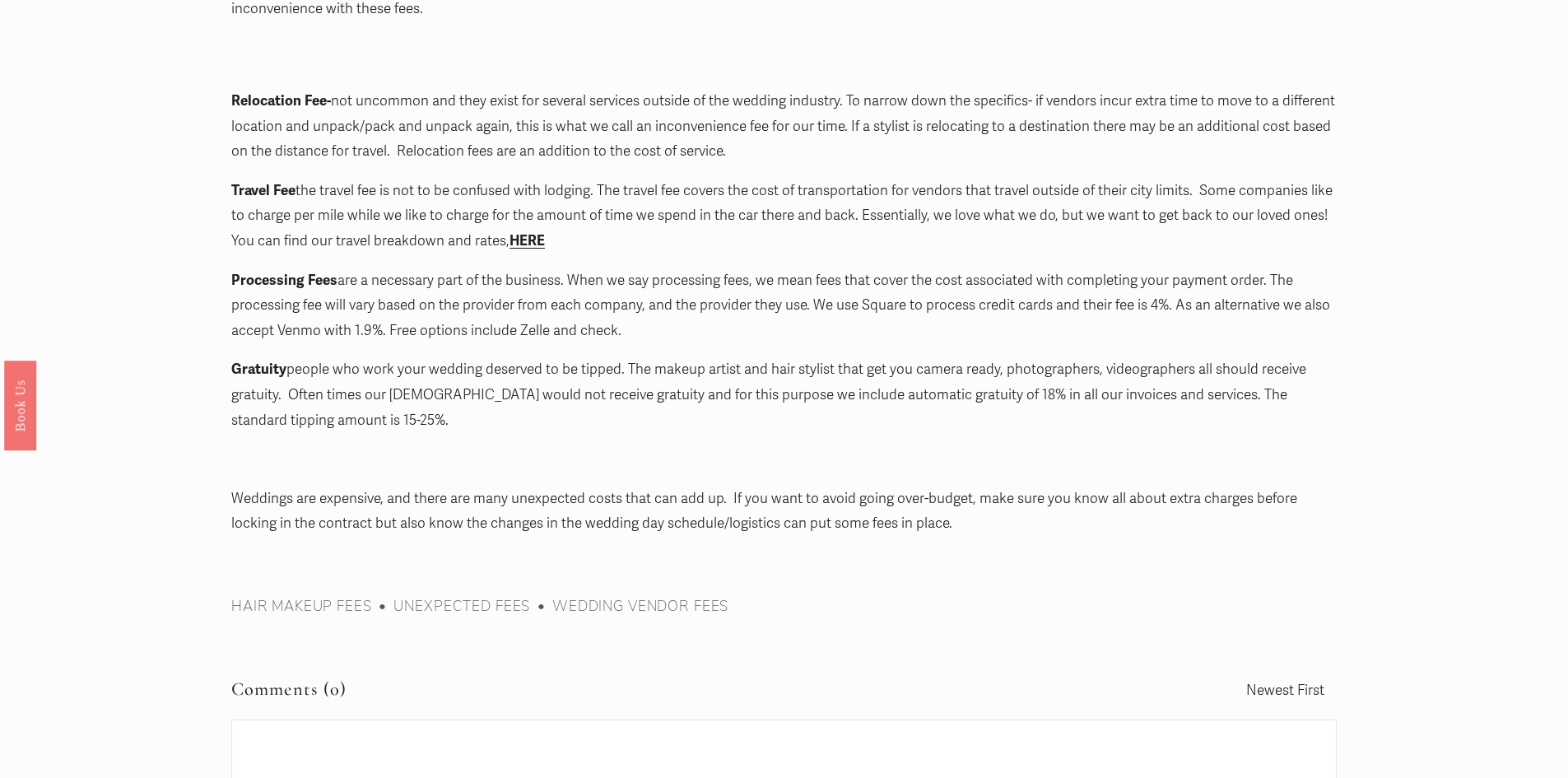
scroll to position [1893, 0]
click at [529, 241] on strong "HERE" at bounding box center [527, 239] width 36 height 17
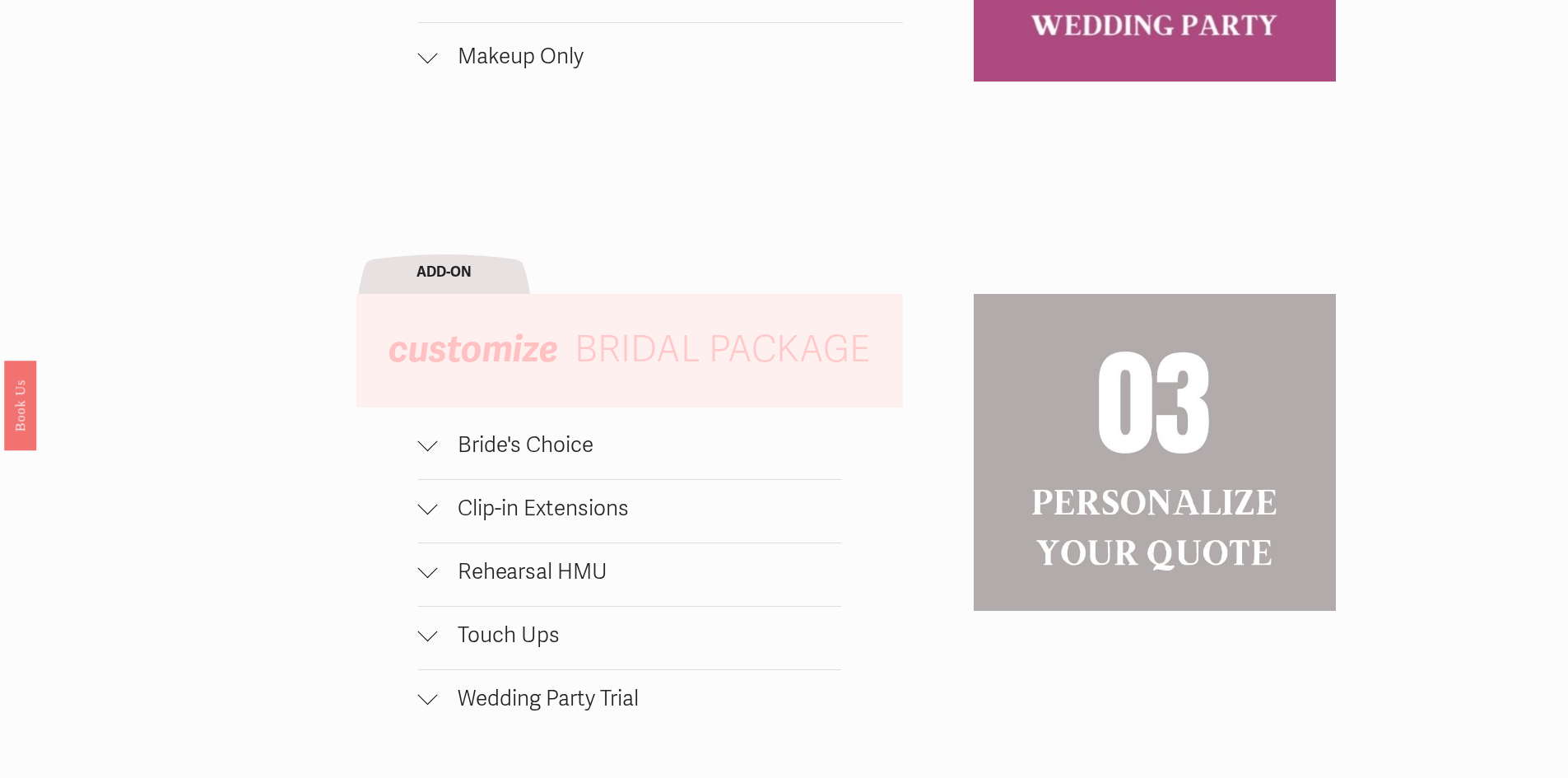
scroll to position [1893, 0]
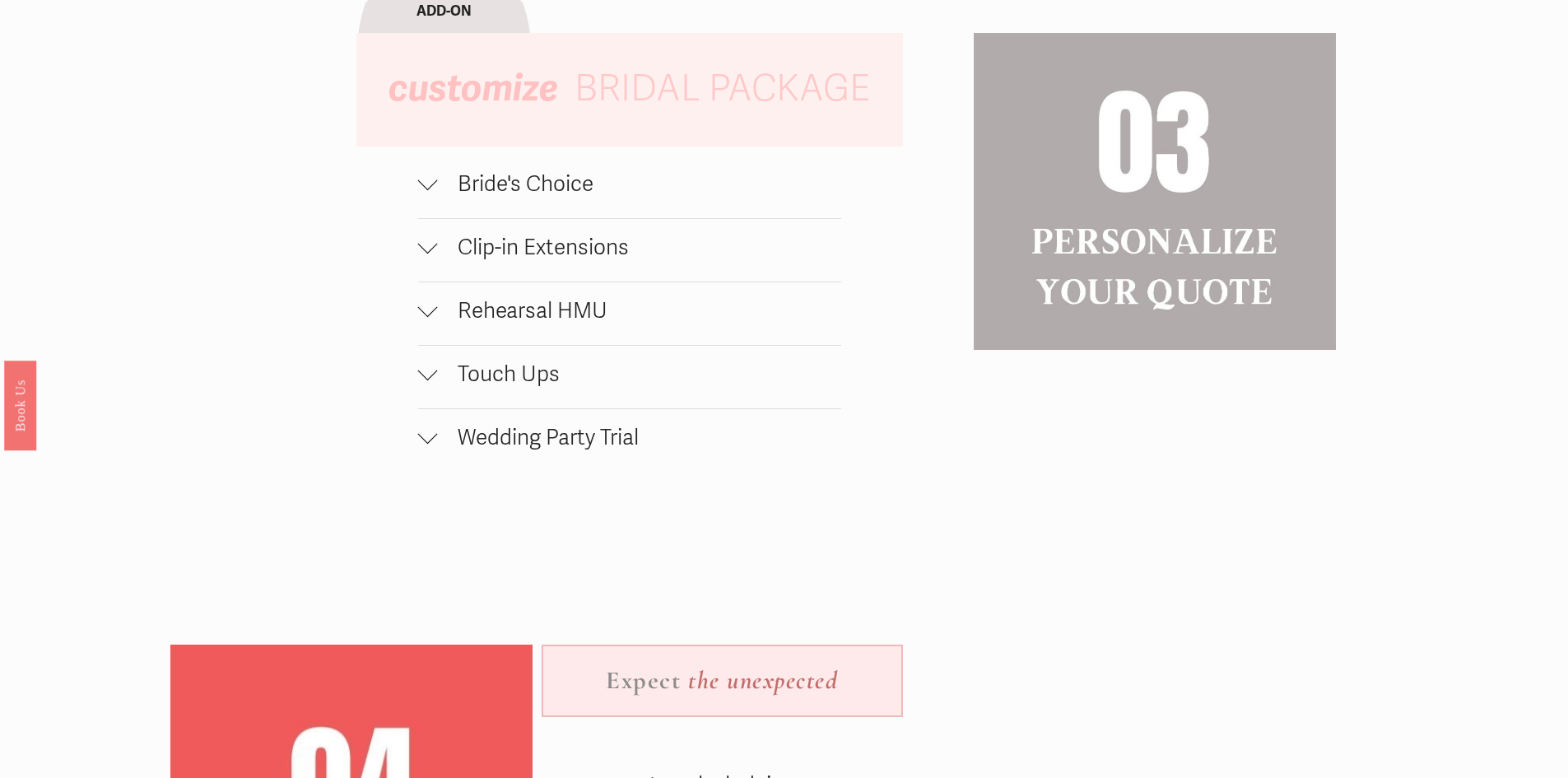
click at [581, 308] on button "Rehearsal HMU" at bounding box center [630, 313] width 423 height 63
